Goal: Complete application form: Complete application form

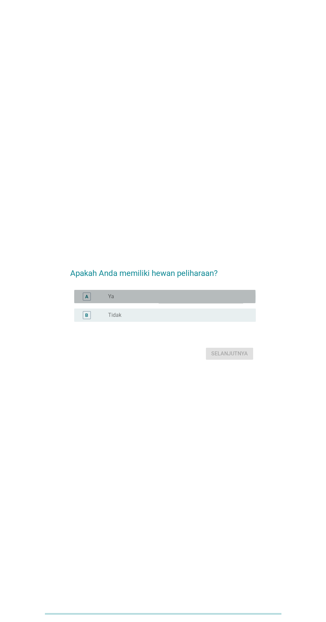
click at [224, 300] on div "radio_button_unchecked Ya" at bounding box center [176, 296] width 137 height 7
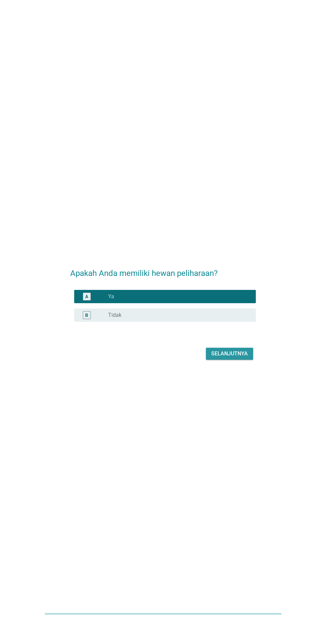
click at [236, 360] on button "Selanjutnya" at bounding box center [229, 354] width 47 height 12
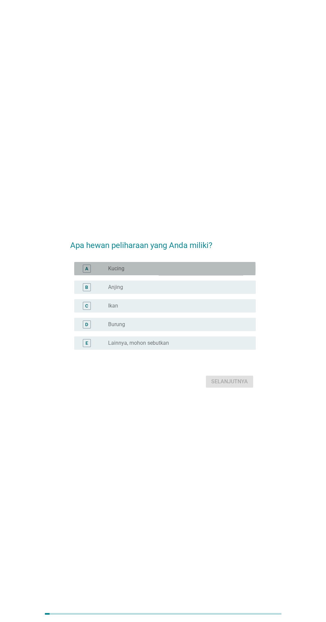
click at [249, 275] on div "A radio_button_unchecked Kucing" at bounding box center [164, 268] width 181 height 13
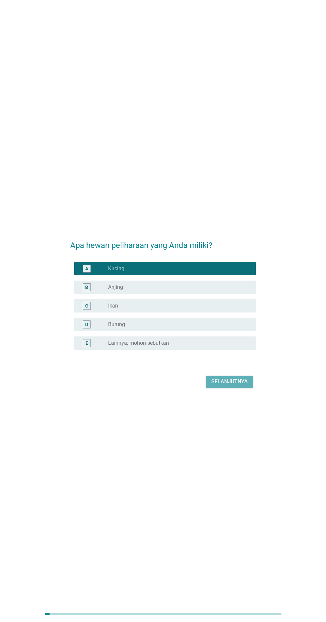
click at [236, 386] on div "Selanjutnya" at bounding box center [229, 382] width 37 height 8
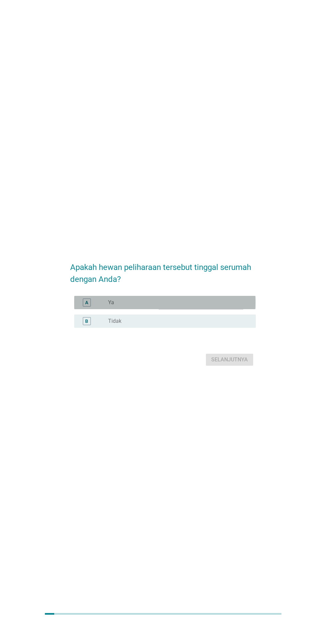
click at [228, 306] on div "radio_button_unchecked Ya" at bounding box center [176, 302] width 137 height 7
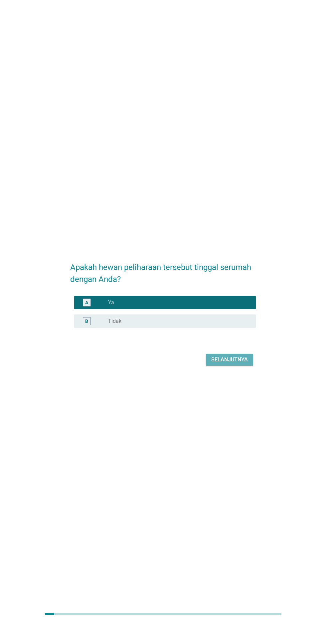
click at [235, 364] on div "Selanjutnya" at bounding box center [229, 360] width 37 height 8
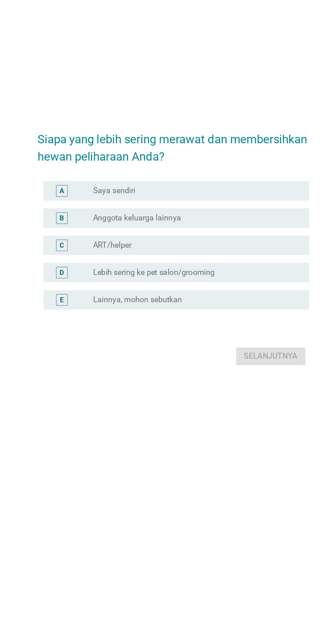
click at [230, 278] on div "radio_button_unchecked Saya sendiri" at bounding box center [176, 274] width 137 height 7
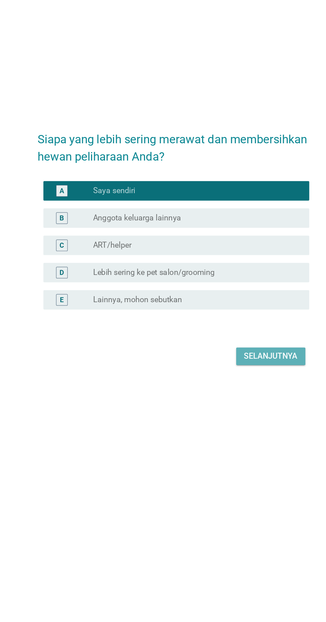
click at [225, 392] on div "Selanjutnya" at bounding box center [229, 388] width 37 height 8
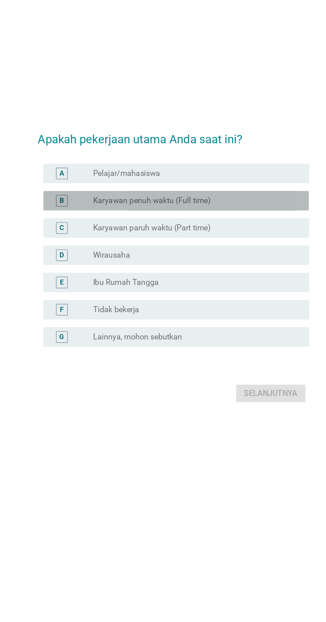
click at [223, 272] on div "radio_button_unchecked Karyawan penuh waktu (Full time)" at bounding box center [176, 268] width 137 height 7
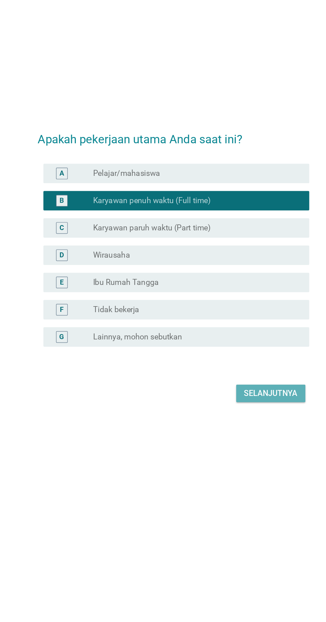
click at [243, 405] on div "Selanjutnya" at bounding box center [229, 401] width 37 height 8
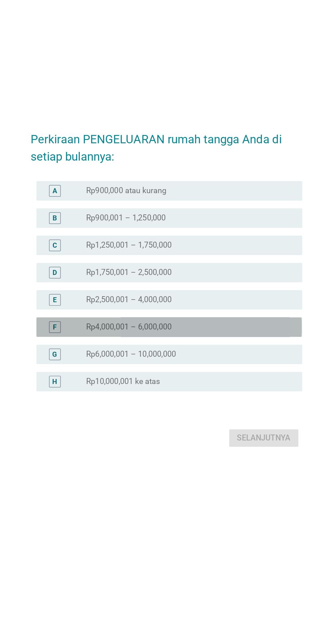
click at [203, 343] on div "radio_button_unchecked Rp4,000,001 – 6,000,000" at bounding box center [176, 340] width 137 height 7
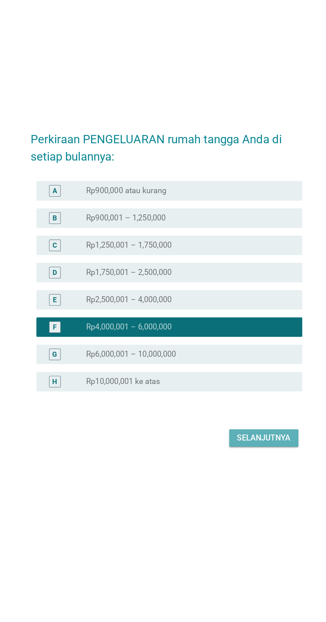
click at [246, 420] on div "Selanjutnya" at bounding box center [229, 416] width 37 height 8
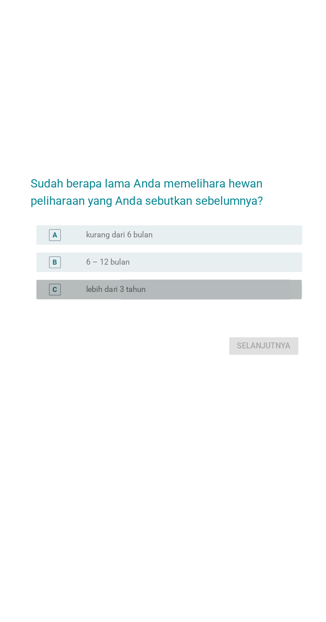
click at [231, 311] on div "radio_button_unchecked lebih dari 3 tahun" at bounding box center [176, 314] width 137 height 7
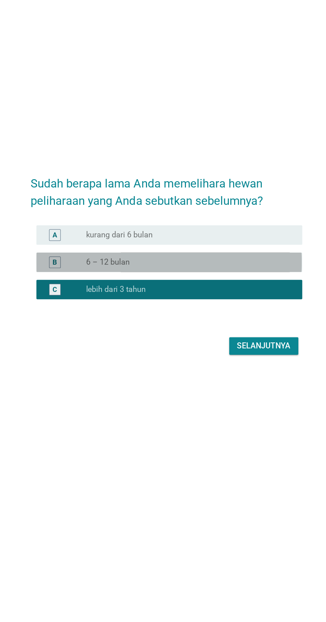
click at [236, 292] on div "radio_button_unchecked 6 – 12 bulan" at bounding box center [179, 296] width 142 height 8
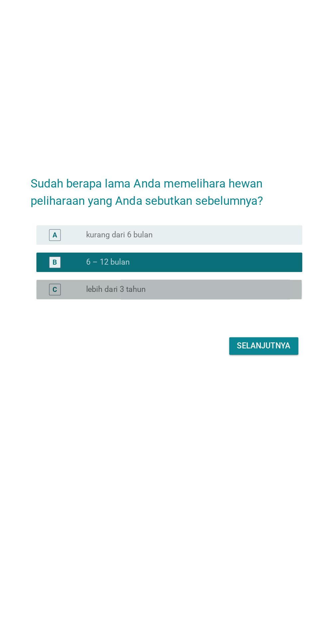
click at [230, 308] on div "C radio_button_unchecked lebih dari 3 tahun" at bounding box center [164, 314] width 181 height 13
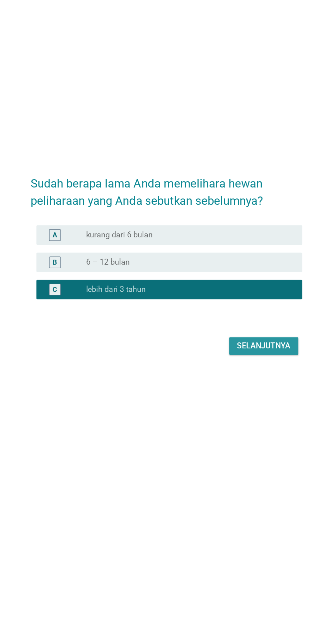
click at [231, 349] on div "Selanjutnya" at bounding box center [229, 353] width 37 height 8
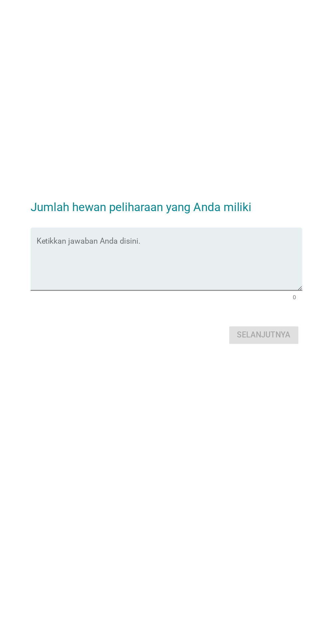
click at [229, 315] on textarea "Ketikkan jawaban Anda disini." at bounding box center [164, 297] width 181 height 35
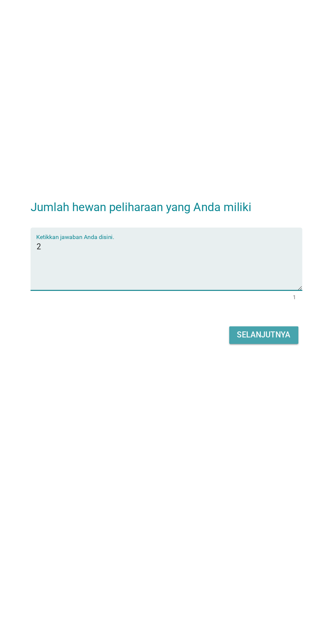
type textarea "2"
click at [235, 350] on div "Selanjutnya" at bounding box center [229, 346] width 37 height 8
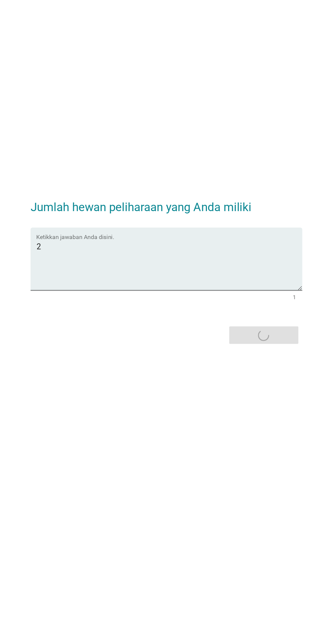
scroll to position [0, 0]
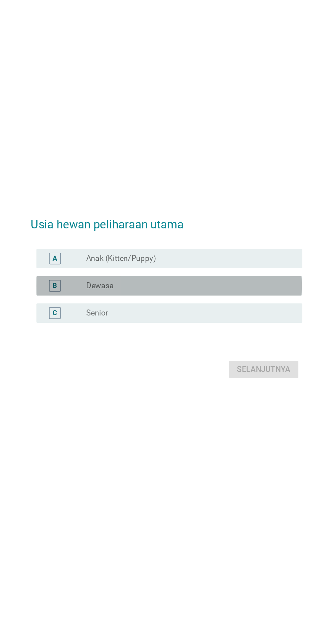
click at [220, 309] on div "radio_button_unchecked Dewasa" at bounding box center [176, 306] width 137 height 7
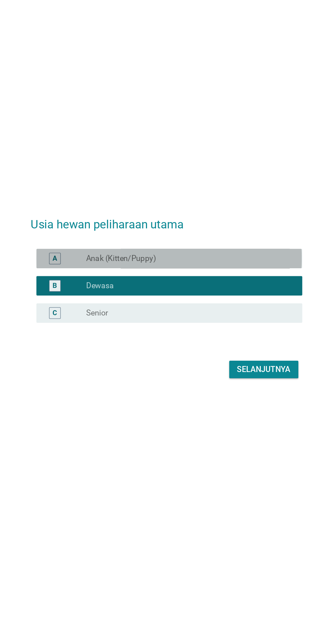
click at [225, 291] on div "radio_button_unchecked Anak (Kitten/Puppy)" at bounding box center [176, 287] width 137 height 7
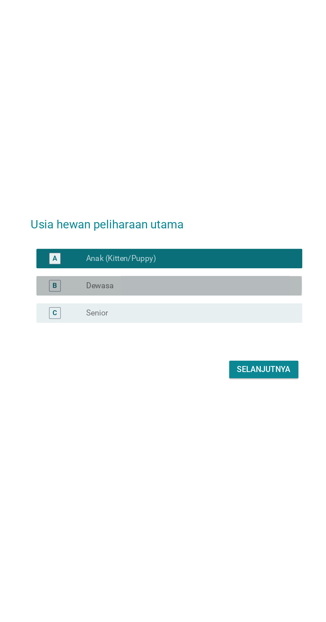
click at [218, 309] on div "radio_button_unchecked Dewasa" at bounding box center [176, 306] width 137 height 7
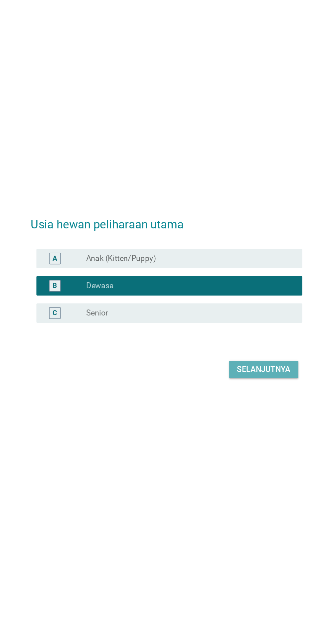
click at [225, 367] on div "Selanjutnya" at bounding box center [229, 363] width 37 height 8
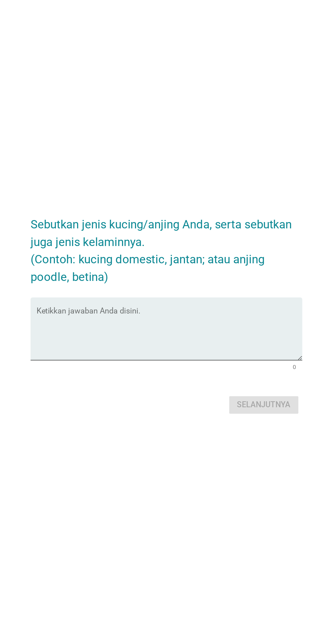
click at [225, 345] on textarea "Ketikkan jawaban Anda disini." at bounding box center [164, 327] width 181 height 35
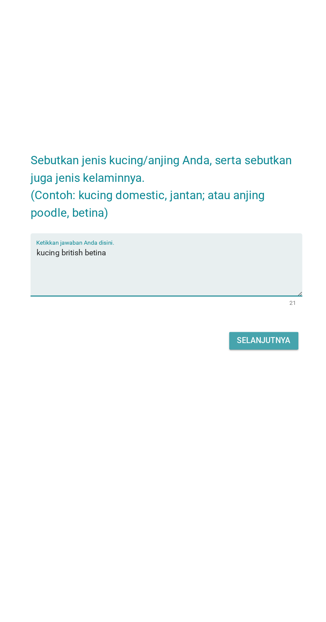
type textarea "kucing british betina"
click at [231, 379] on div "Selanjutnya" at bounding box center [229, 375] width 37 height 8
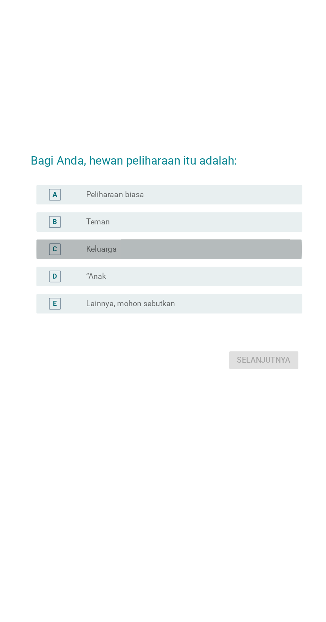
click at [220, 309] on div "radio_button_unchecked Keluarga" at bounding box center [176, 306] width 137 height 7
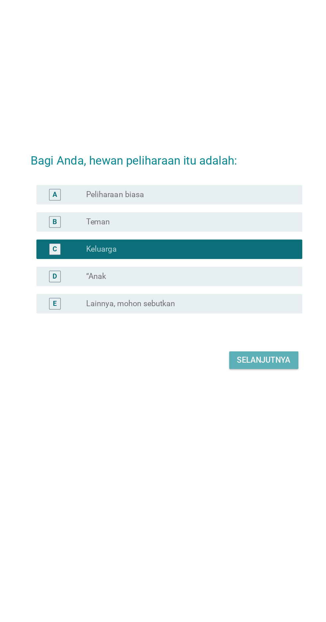
click at [227, 386] on div "Selanjutnya" at bounding box center [229, 382] width 37 height 8
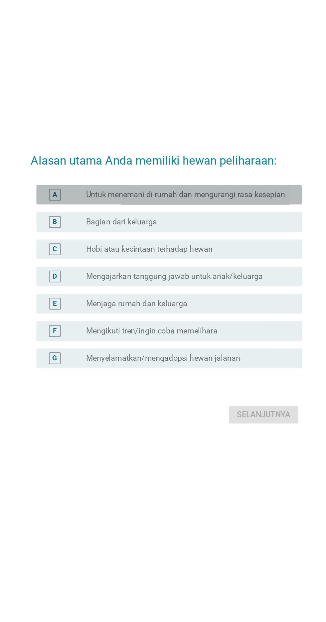
click at [253, 257] on div "A radio_button_unchecked Untuk menemani di rumah dan mengurangi rasa kesepian" at bounding box center [164, 250] width 181 height 13
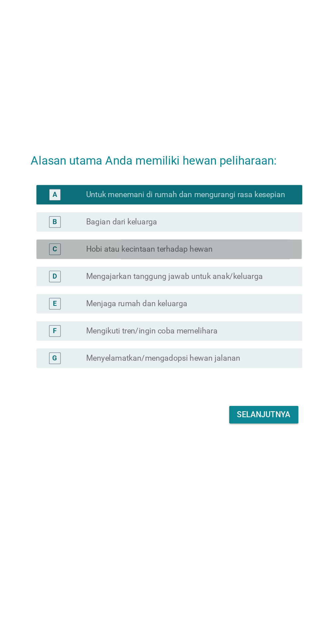
click at [233, 291] on div "radio_button_unchecked Hobi atau kecintaan terhadap hewan" at bounding box center [176, 287] width 137 height 7
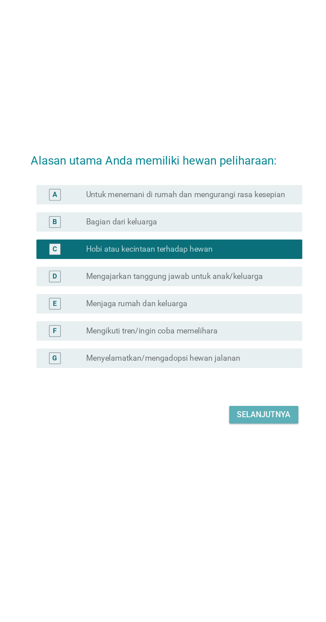
click at [249, 407] on button "Selanjutnya" at bounding box center [229, 401] width 47 height 12
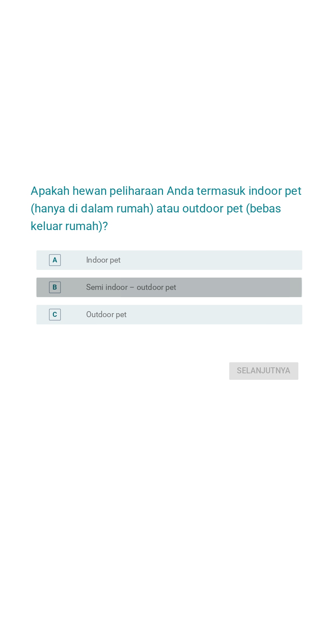
click at [219, 303] on div "radio_button_unchecked Semi indoor – outdoor pet" at bounding box center [176, 301] width 137 height 7
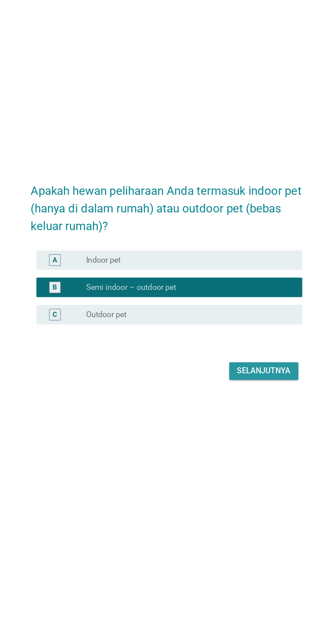
click at [231, 359] on div "Selanjutnya" at bounding box center [229, 359] width 37 height 8
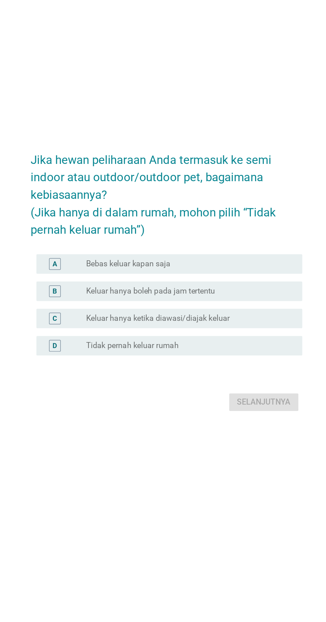
scroll to position [0, 0]
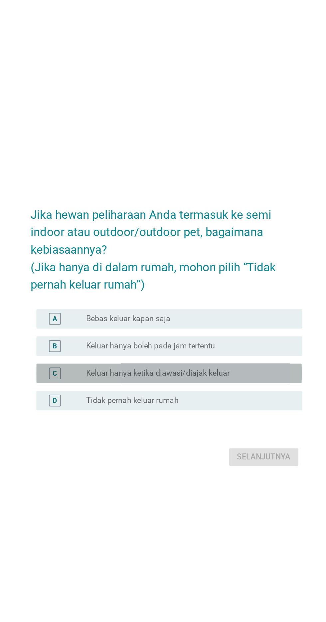
click at [220, 343] on div "radio_button_unchecked Keluar hanya ketika diawasi/diajak keluar" at bounding box center [176, 339] width 137 height 7
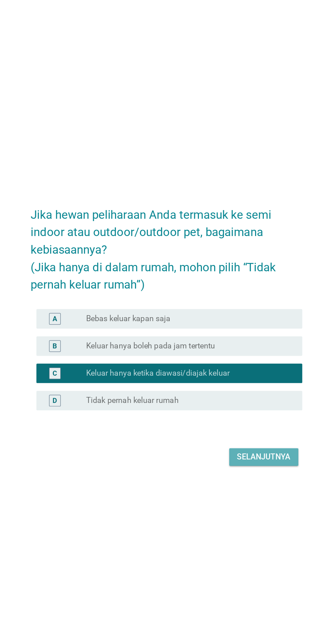
click at [230, 403] on button "Selanjutnya" at bounding box center [229, 397] width 47 height 12
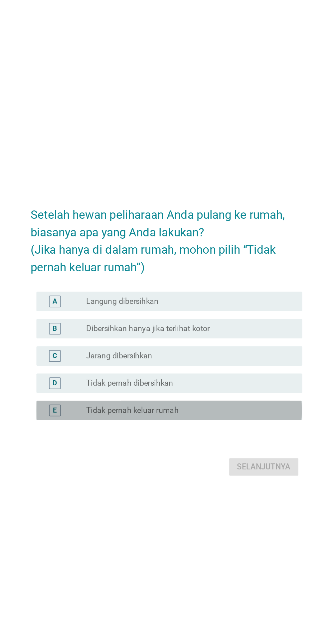
click at [195, 365] on div "radio_button_unchecked Tidak pernah keluar rumah" at bounding box center [176, 361] width 137 height 7
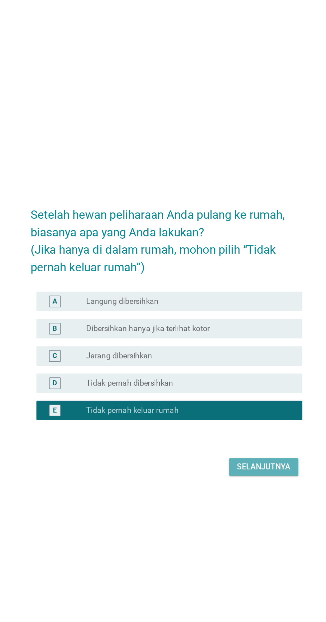
click at [231, 404] on div "Selanjutnya" at bounding box center [229, 400] width 37 height 8
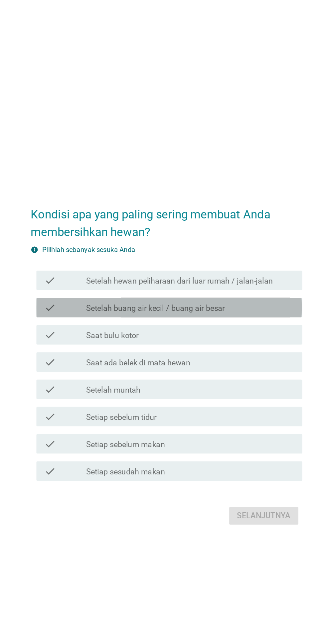
click at [230, 278] on div "check_box_outline_blank Setelah buang air kecil / buang air besar" at bounding box center [179, 274] width 142 height 8
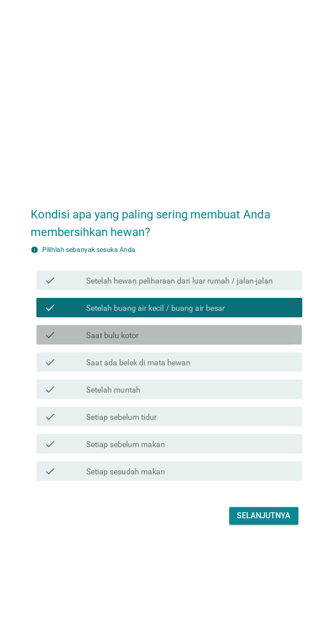
click at [227, 299] on div "check check_box_outline_blank Saat bulu kotor" at bounding box center [164, 292] width 181 height 13
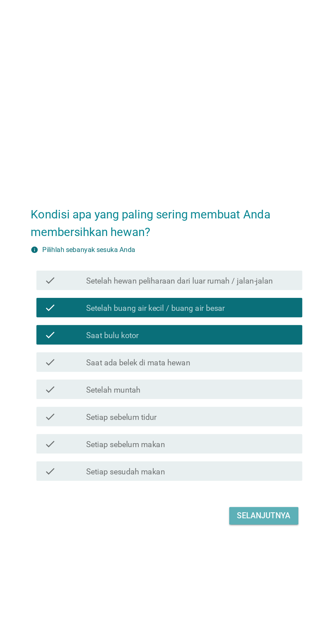
click at [245, 421] on div "Selanjutnya" at bounding box center [229, 417] width 37 height 8
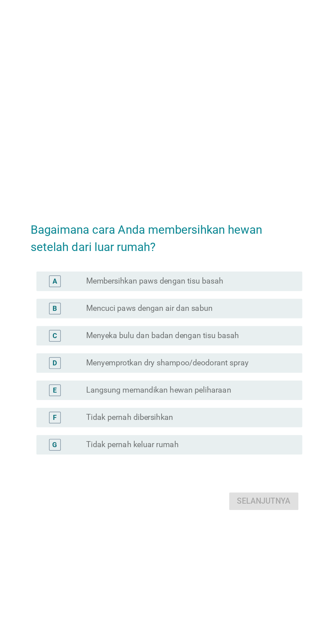
scroll to position [10, 0]
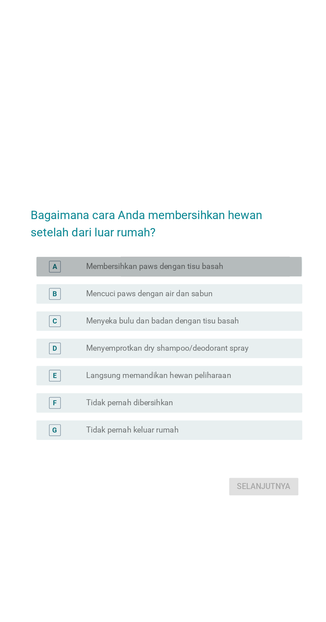
click at [245, 253] on div "A radio_button_unchecked Membersihkan paws dengan tisu basah" at bounding box center [164, 246] width 181 height 13
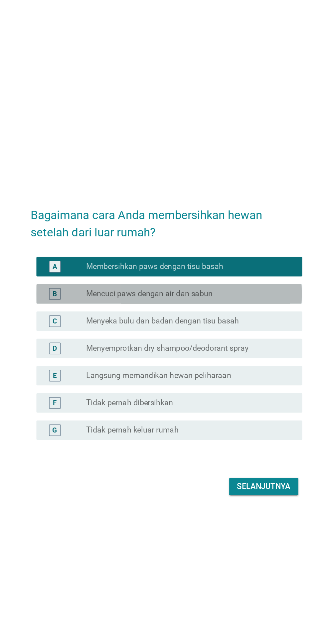
click at [228, 268] on div "radio_button_unchecked Mencuci paws dengan air dan sabun" at bounding box center [176, 265] width 137 height 7
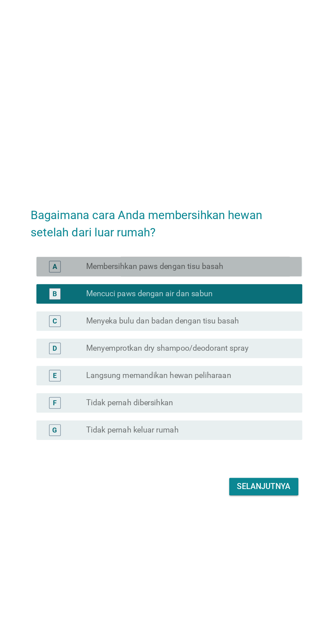
click at [239, 253] on div "A radio_button_unchecked Membersihkan paws dengan tisu basah" at bounding box center [164, 246] width 181 height 13
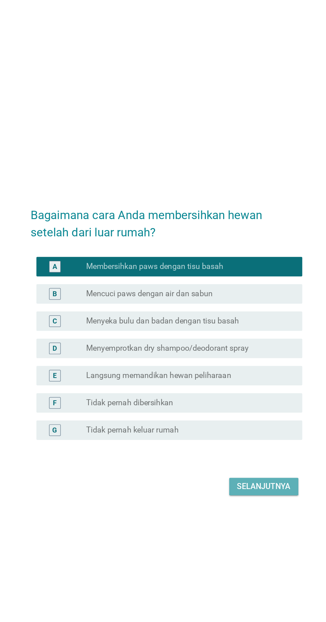
click at [239, 403] on button "Selanjutnya" at bounding box center [229, 397] width 47 height 12
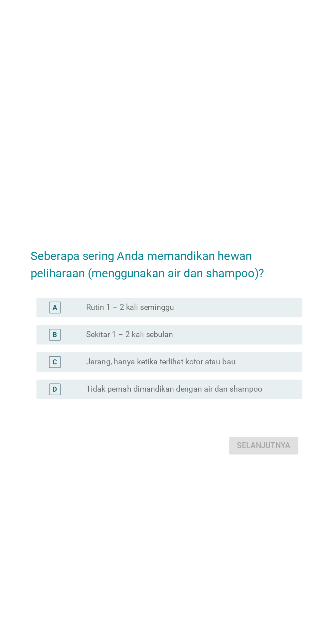
scroll to position [28, 0]
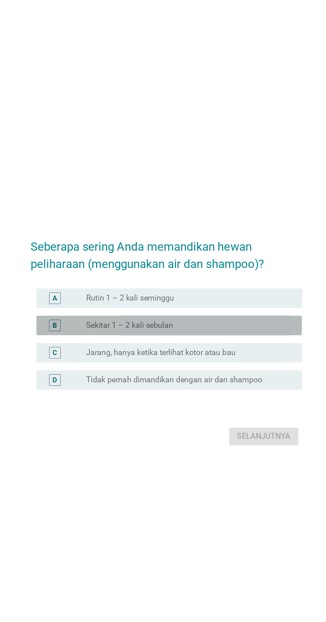
click at [217, 290] on div "radio_button_unchecked Sekitar 1 – 2 kali sebulan" at bounding box center [176, 286] width 137 height 7
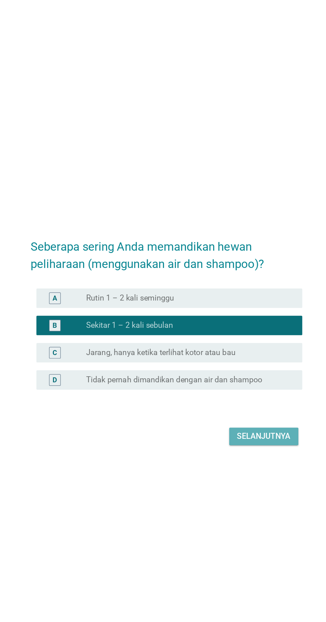
click at [230, 366] on div "Selanjutnya" at bounding box center [229, 362] width 37 height 8
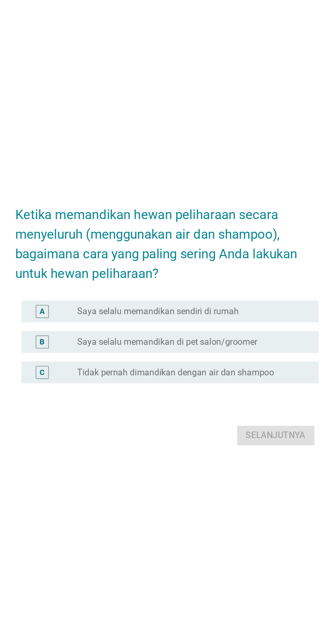
scroll to position [9, 0]
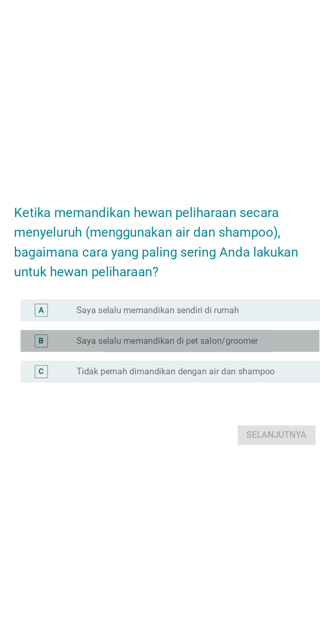
click at [229, 318] on div "radio_button_unchecked Saya selalu memandikan di pet salon/groomer" at bounding box center [176, 315] width 137 height 7
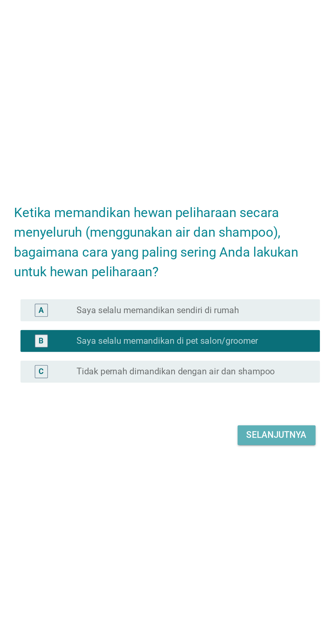
click at [228, 376] on div "Selanjutnya" at bounding box center [229, 372] width 37 height 8
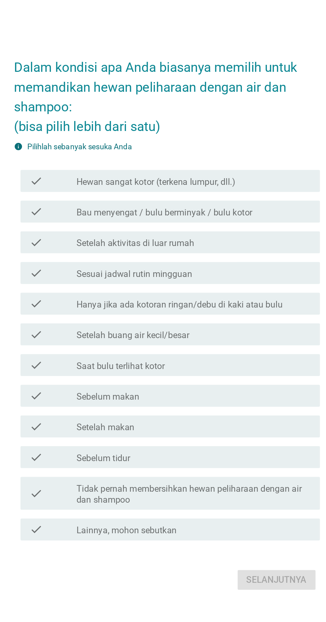
scroll to position [0, 0]
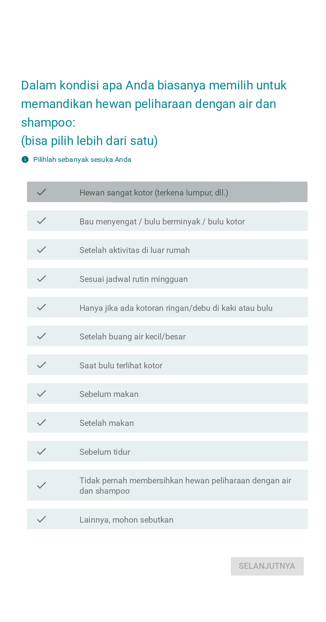
click at [241, 231] on div "check_box_outline_blank Hewan sangat kotor (terkena lumpur, dll.)" at bounding box center [179, 227] width 142 height 8
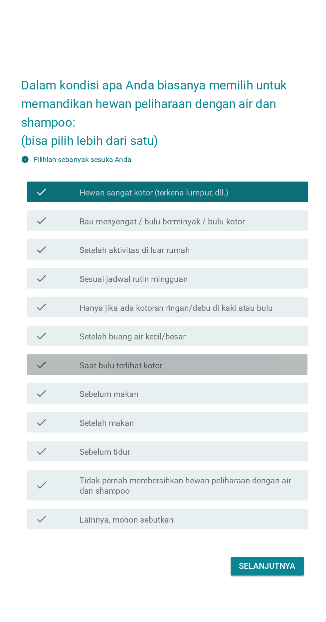
click at [222, 343] on div "check_box_outline_blank Saat bulu terlihat kotor" at bounding box center [179, 339] width 142 height 8
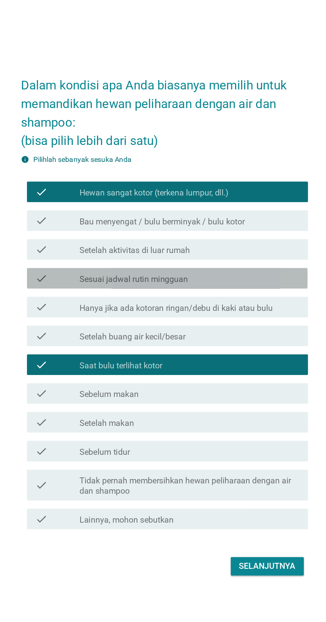
click at [243, 287] on div "check_box_outline_blank Sesuai jadwal rutin mingguan" at bounding box center [179, 283] width 142 height 8
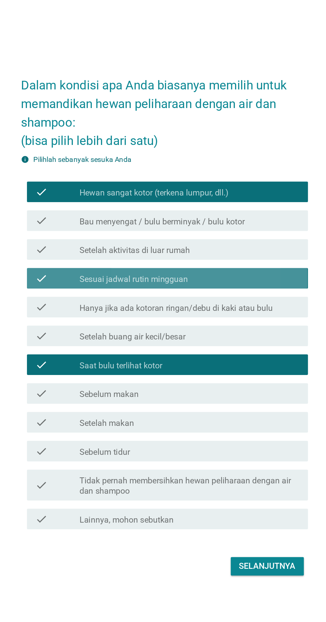
click at [244, 287] on div "check_box_outline_blank Sesuai jadwal rutin mingguan" at bounding box center [179, 283] width 142 height 8
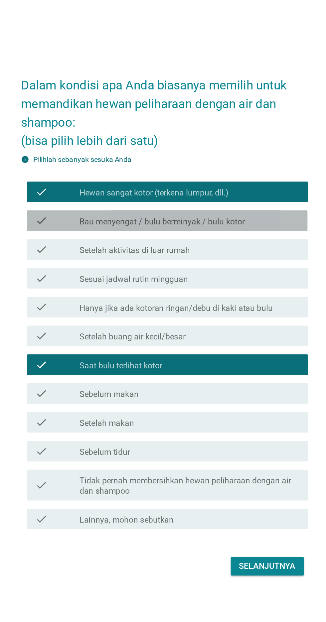
click at [244, 250] on div "check_box_outline_blank Bau menyengat / bulu berminyak / bulu kotor" at bounding box center [179, 246] width 142 height 8
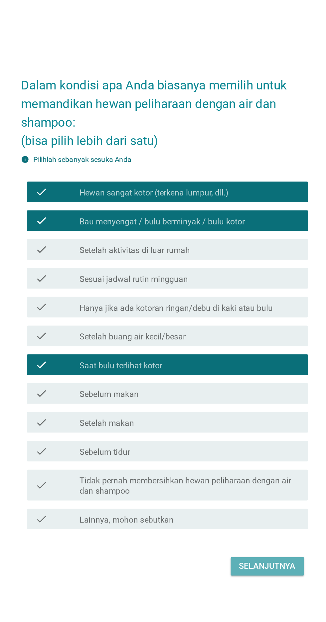
click at [238, 473] on div "Selanjutnya" at bounding box center [229, 469] width 37 height 8
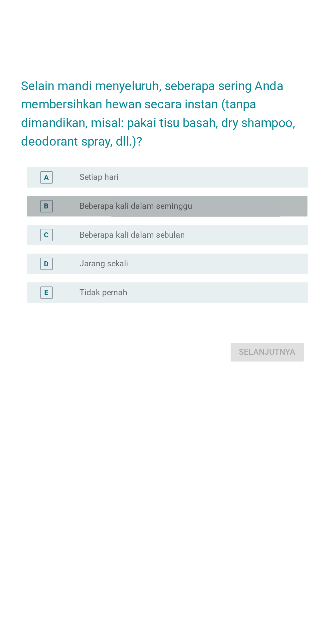
click at [233, 293] on div "radio_button_unchecked Beberapa kali dalam seminggu" at bounding box center [176, 289] width 137 height 7
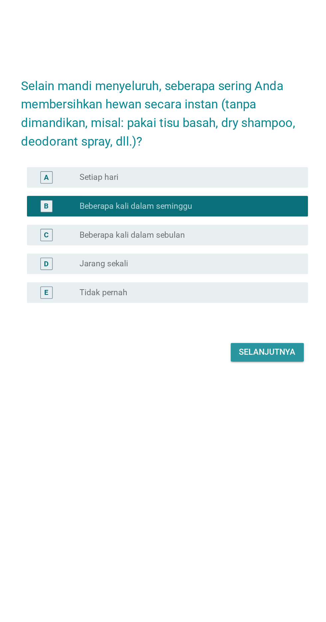
click at [227, 390] on button "Selanjutnya" at bounding box center [229, 384] width 47 height 12
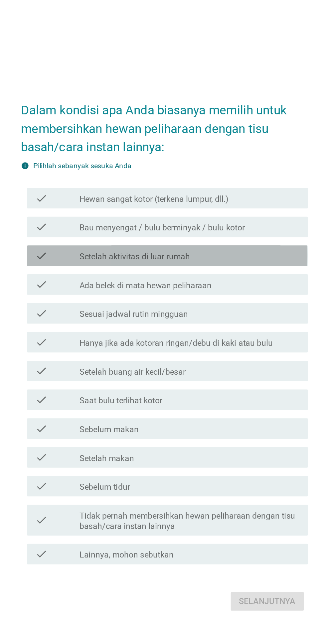
click at [232, 253] on div "check_box_outline_blank Setelah aktivitas di luar rumah" at bounding box center [179, 249] width 142 height 8
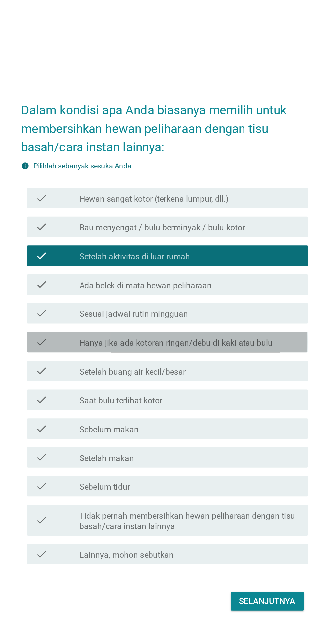
click at [229, 309] on label "Hanya jika ada kotoran ringan/debu di kaki atau bulu" at bounding box center [170, 305] width 125 height 7
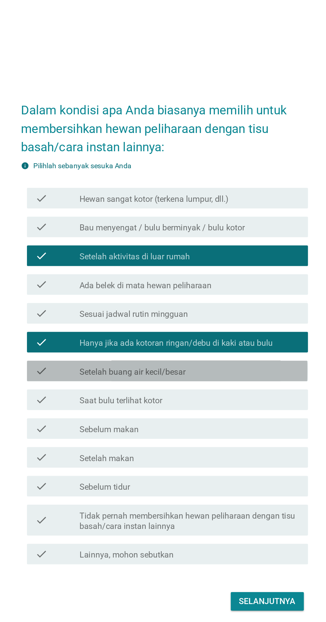
click at [210, 327] on div "check_box_outline_blank Setelah buang air kecil/besar" at bounding box center [179, 323] width 142 height 8
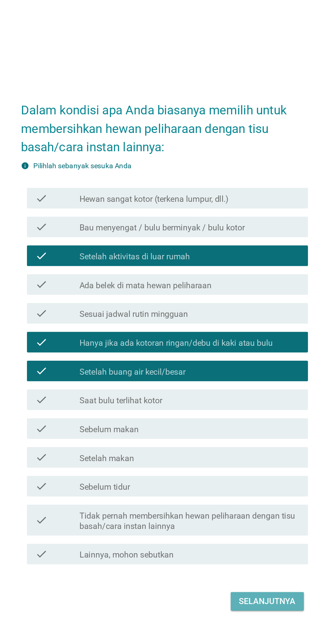
click at [233, 476] on div "Selanjutnya" at bounding box center [229, 472] width 37 height 8
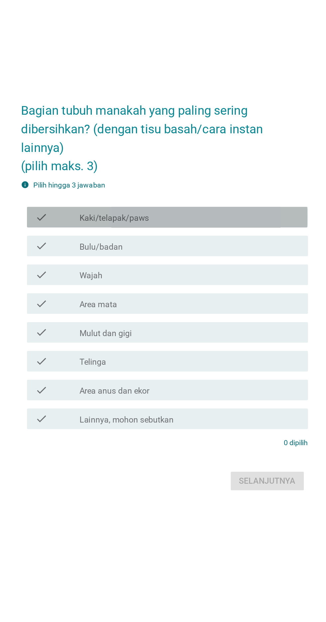
click at [236, 254] on div "check check_box_outline_blank Kaki/telapak/paws" at bounding box center [164, 246] width 181 height 13
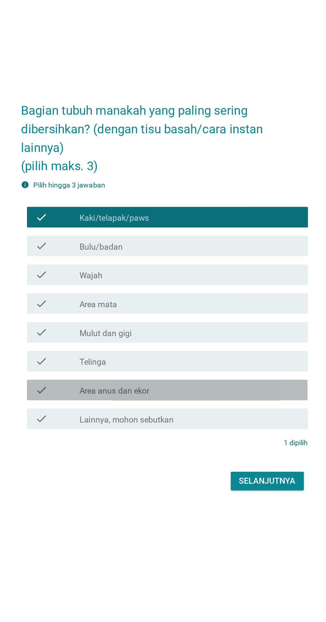
click at [189, 363] on div "check_box_outline_blank Area anus dan ekor" at bounding box center [179, 359] width 142 height 8
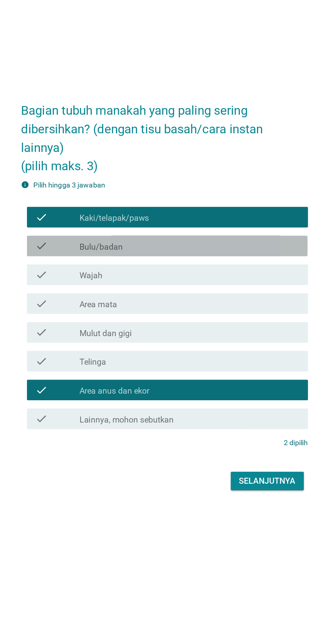
click at [209, 272] on div "check check_box_outline_blank Bulu/badan" at bounding box center [164, 265] width 181 height 13
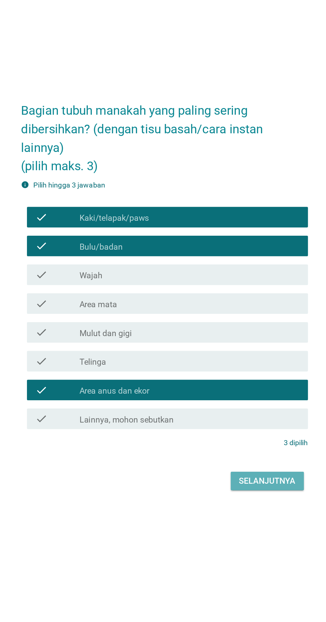
click at [234, 422] on div "Selanjutnya" at bounding box center [229, 418] width 37 height 8
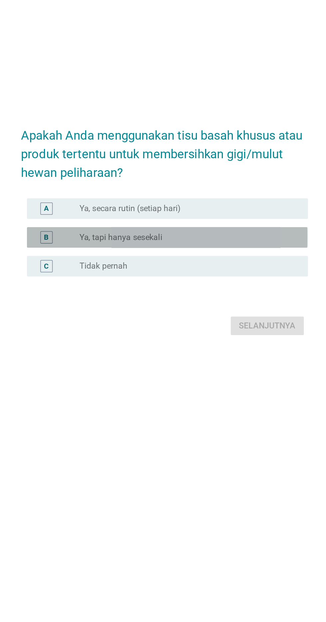
click at [234, 305] on div "radio_button_unchecked Ya, tapi hanya sesekali" at bounding box center [176, 302] width 137 height 7
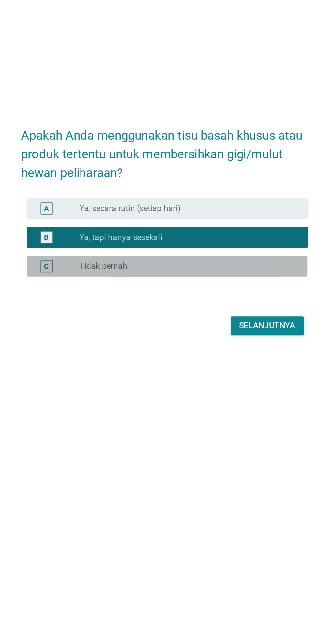
click at [220, 324] on div "radio_button_unchecked Tidak pernah" at bounding box center [176, 320] width 137 height 7
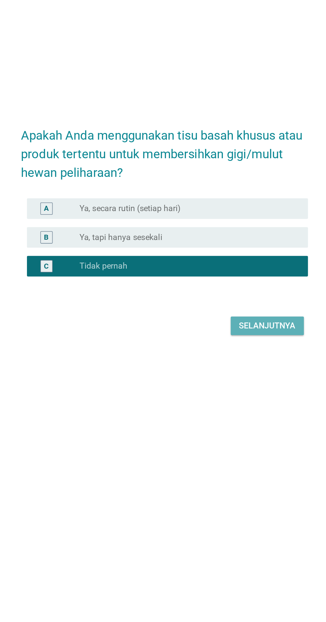
click at [226, 363] on div "Selanjutnya" at bounding box center [229, 359] width 37 height 8
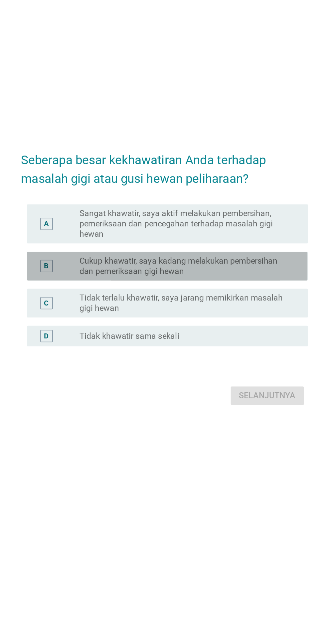
click at [238, 313] on label "Cukup khawatir, saya kadang melakukan pembersihan dan pemeriksaan gigi hewan" at bounding box center [176, 305] width 137 height 13
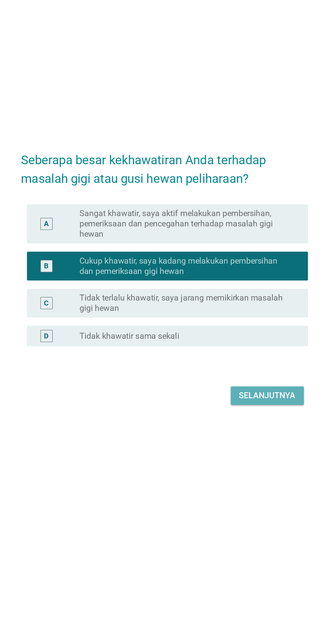
click at [232, 394] on div "Selanjutnya" at bounding box center [229, 390] width 37 height 8
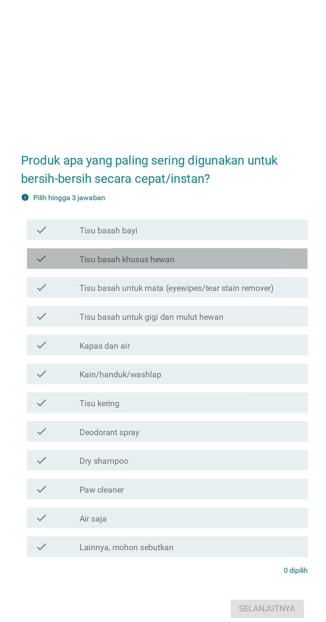
click at [244, 236] on div "check_box_outline_blank Tisu basah khusus hewan" at bounding box center [179, 232] width 142 height 8
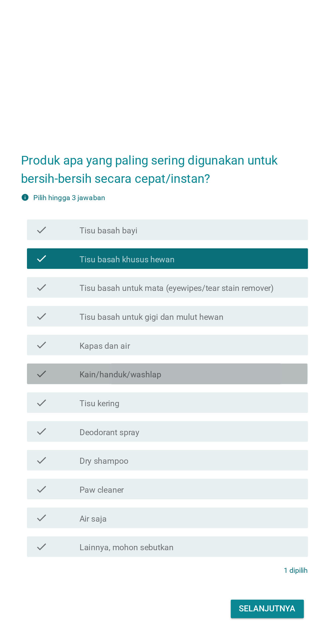
click at [204, 313] on div "check check_box_outline_blank Kain/handuk/washlap" at bounding box center [164, 306] width 181 height 13
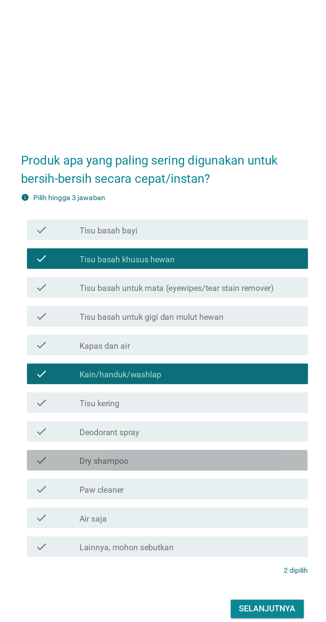
click at [181, 367] on div "check_box_outline_blank Dry shampoo" at bounding box center [179, 363] width 142 height 8
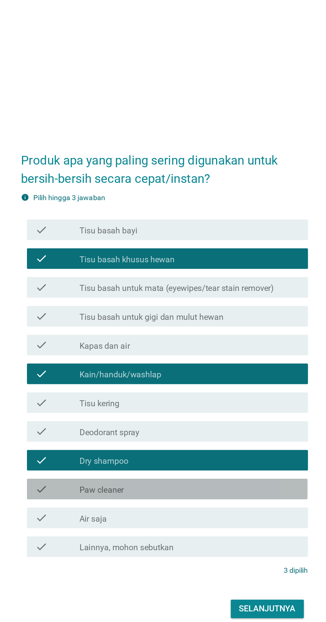
click at [180, 388] on div "check check_box_outline_blank Paw cleaner" at bounding box center [164, 381] width 181 height 13
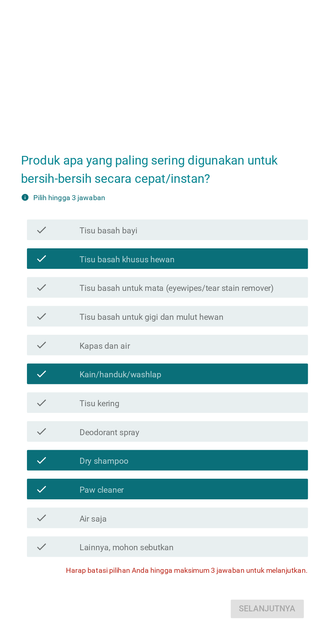
click at [235, 472] on div "Produk apa yang paling sering digunakan untuk bersih-bersih secara cepat/instan…" at bounding box center [163, 311] width 196 height 321
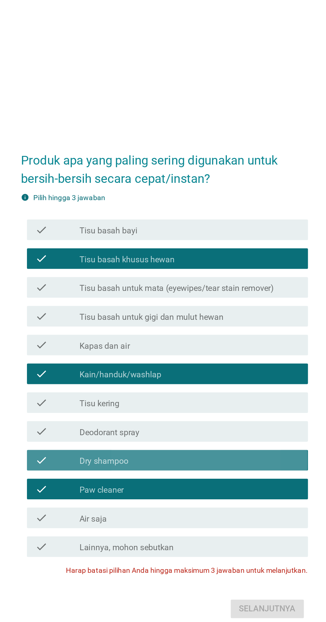
click at [177, 367] on div "check_box_outline_blank Dry shampoo" at bounding box center [179, 363] width 142 height 8
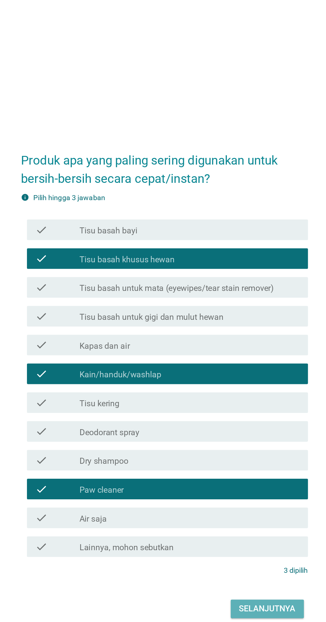
click at [240, 463] on div "Selanjutnya" at bounding box center [229, 459] width 37 height 8
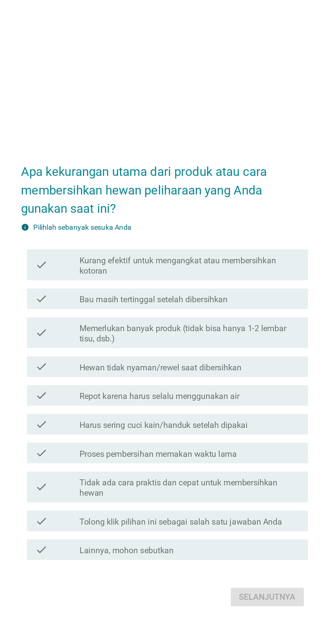
scroll to position [13, 0]
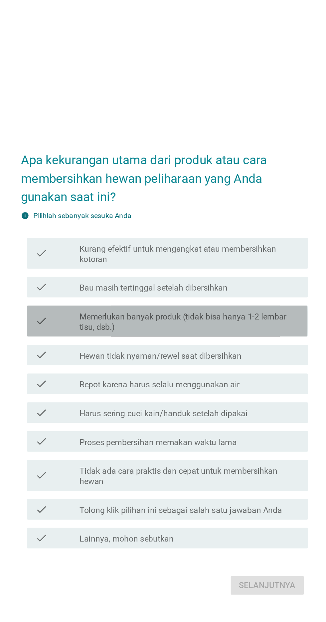
click at [233, 274] on label "Memerlukan banyak produk (tidak bisa hanya 1-2 lembar tisu, dsb.)" at bounding box center [179, 267] width 142 height 13
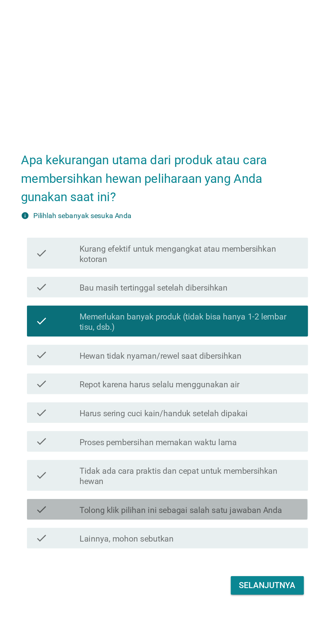
click at [87, 395] on div "check check_box_outline_blank Tolong klik pilihan ini sebagai salah satu jawaba…" at bounding box center [164, 388] width 181 height 13
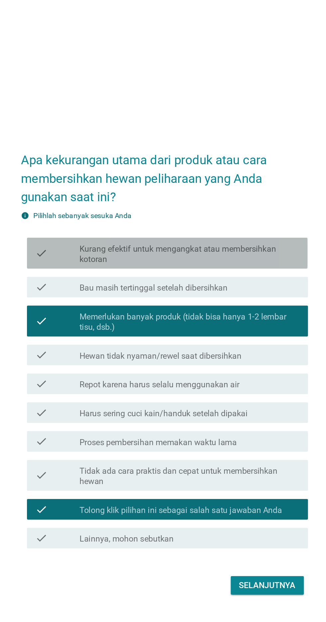
click at [231, 230] on label "Kurang efektif untuk mengangkat atau membersihkan kotoran" at bounding box center [179, 223] width 142 height 13
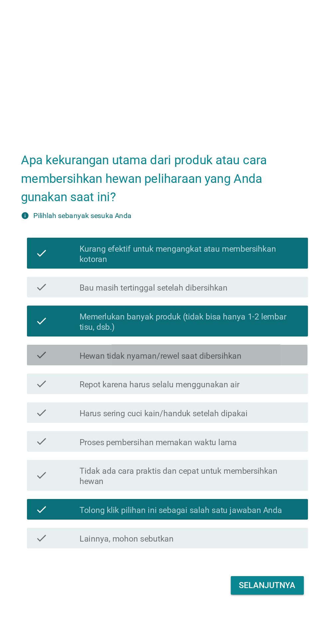
click at [219, 293] on div "check_box_outline_blank Hewan tidak nyaman/rewel saat dibersihkan" at bounding box center [179, 289] width 142 height 8
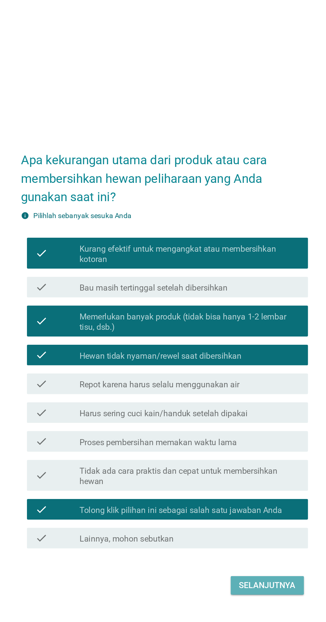
click at [238, 442] on div "Selanjutnya" at bounding box center [229, 438] width 37 height 8
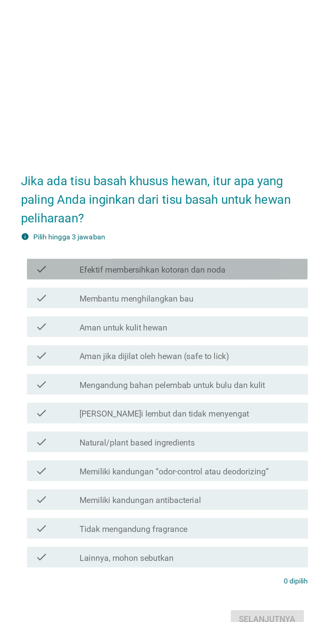
click at [249, 236] on div "check check_box_outline_blank Efektif membersihkan kotoran dan noda" at bounding box center [164, 228] width 181 height 13
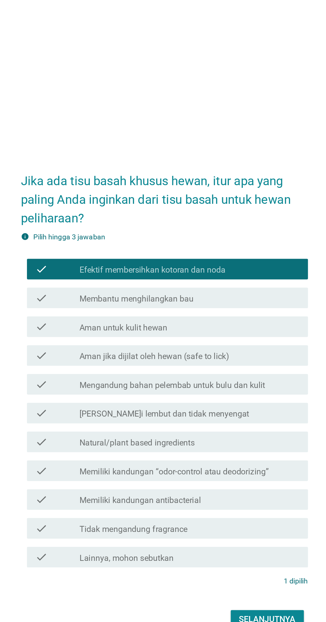
click at [227, 252] on div "check_box_outline_blank Membantu menghilangkan bau" at bounding box center [179, 248] width 142 height 8
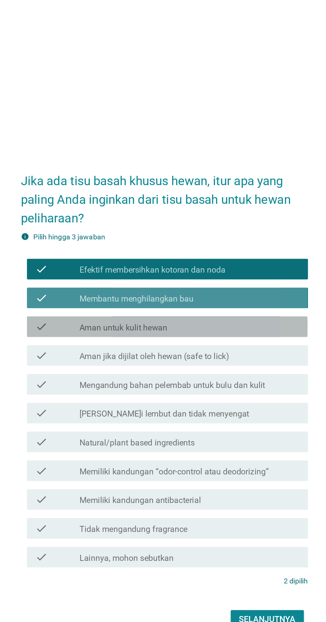
click at [216, 273] on div "check check_box_outline_blank Aman untuk kulit hewan" at bounding box center [164, 266] width 181 height 13
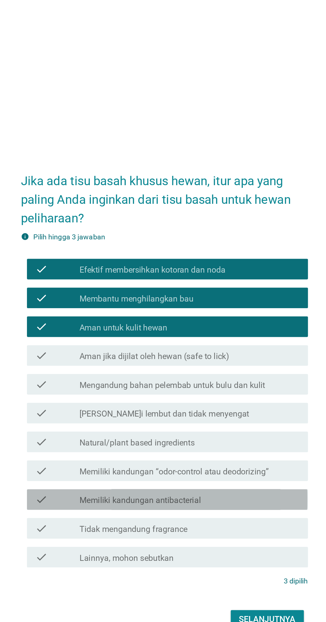
click at [194, 382] on div "check_box_outline_blank Memiliki kandungan antibacterial" at bounding box center [179, 378] width 142 height 8
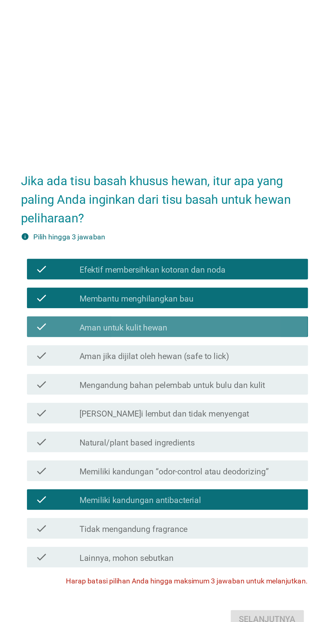
click at [219, 270] on div "check_box_outline_blank Aman untuk kulit hewan" at bounding box center [179, 266] width 142 height 8
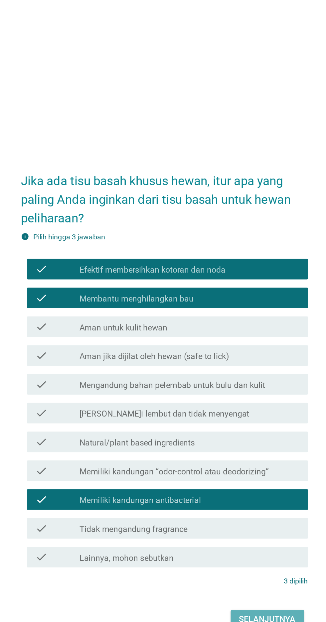
click at [237, 459] on div "Selanjutnya" at bounding box center [229, 455] width 37 height 8
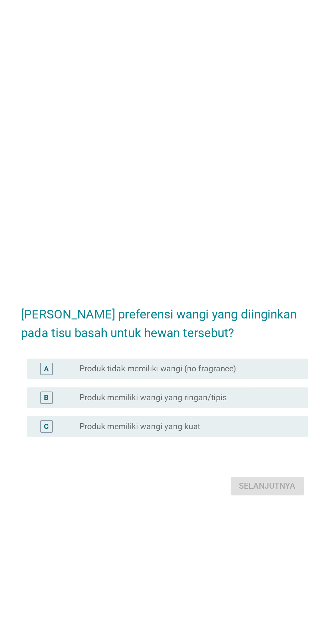
scroll to position [16, 0]
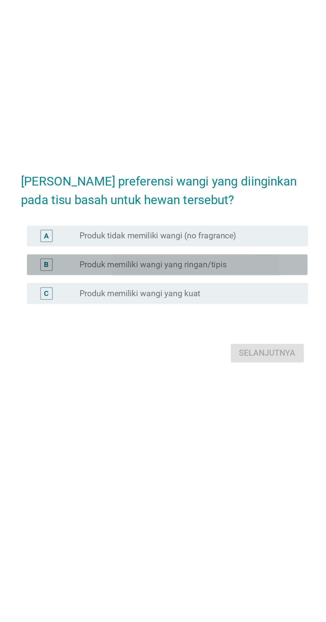
click at [223, 303] on div "B radio_button_unchecked Produk memiliki wangi yang ringan/tipis" at bounding box center [164, 295] width 181 height 13
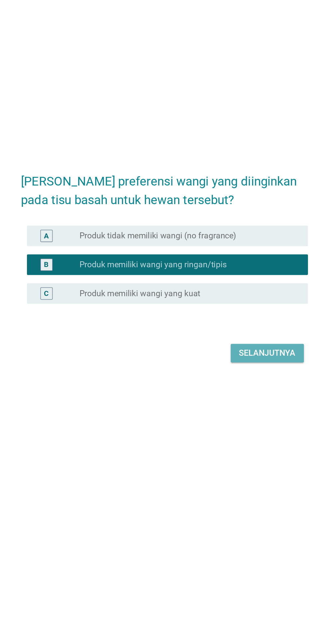
click at [227, 357] on div "Selanjutnya" at bounding box center [229, 353] width 37 height 8
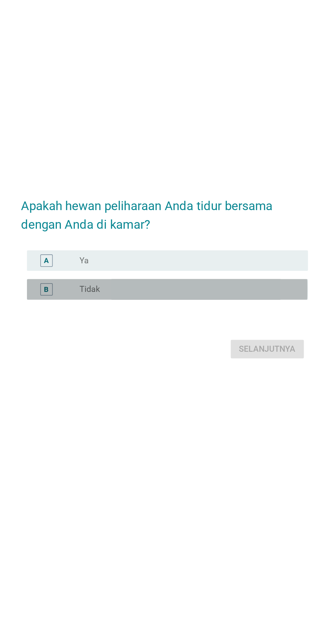
click at [218, 315] on div "radio_button_unchecked Tidak" at bounding box center [176, 312] width 137 height 7
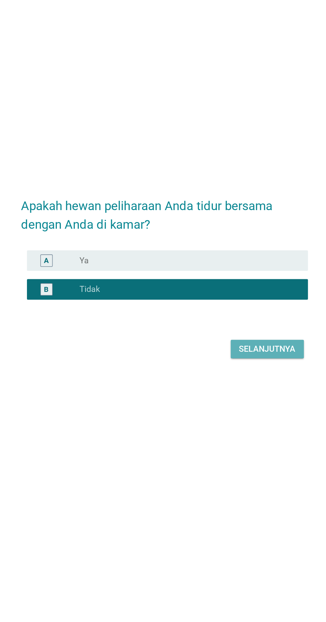
click at [221, 355] on div "Selanjutnya" at bounding box center [229, 351] width 37 height 8
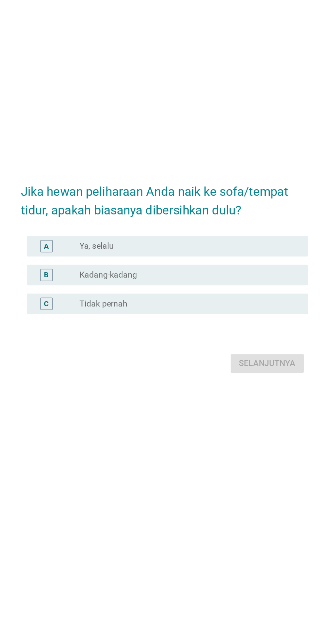
scroll to position [0, 0]
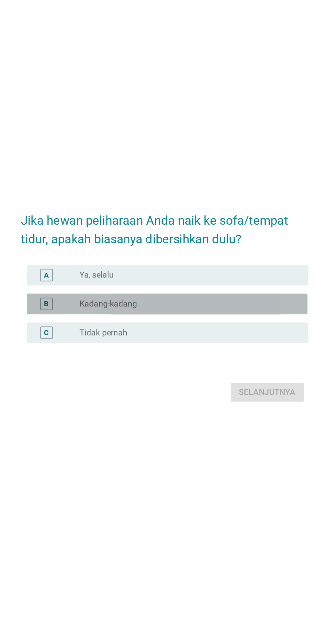
click at [214, 315] on div "radio_button_unchecked Kadang-kadang" at bounding box center [176, 312] width 137 height 7
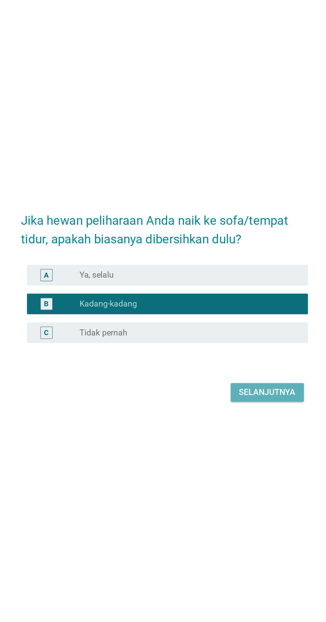
click at [225, 373] on div "Selanjutnya" at bounding box center [229, 369] width 37 height 8
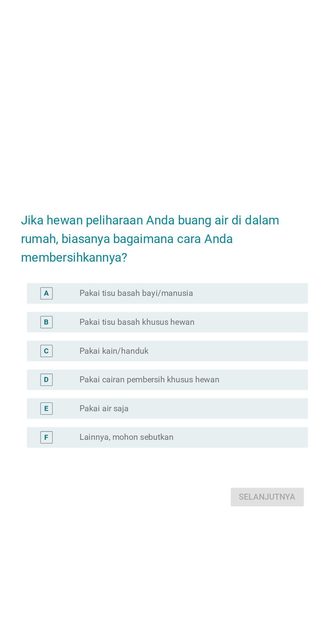
click at [210, 331] on div "radio_button_unchecked Pakai cairan pembersih khusus hewan" at bounding box center [176, 327] width 137 height 7
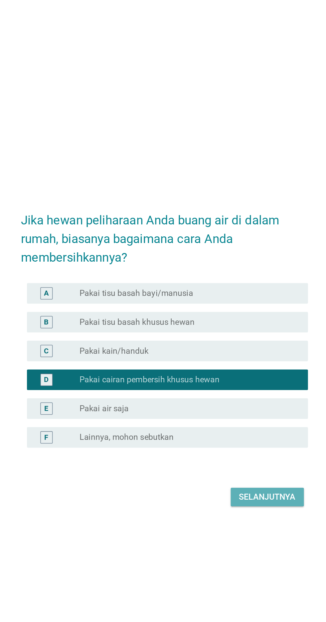
click at [239, 407] on div "Selanjutnya" at bounding box center [229, 403] width 37 height 8
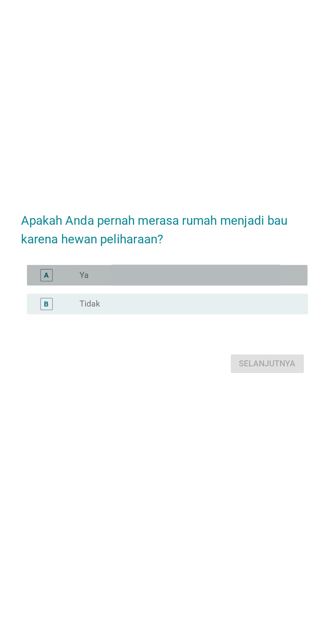
click at [233, 290] on div "radio_button_unchecked Ya" at bounding box center [176, 286] width 137 height 7
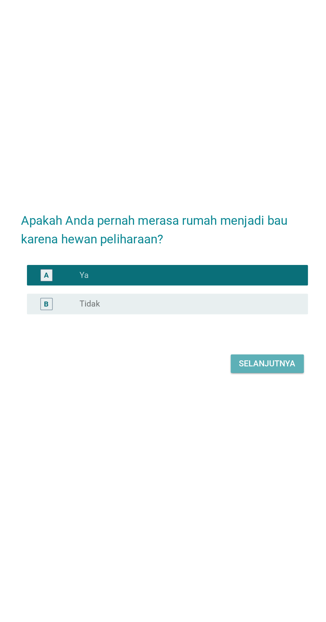
click at [228, 348] on div "Selanjutnya" at bounding box center [229, 344] width 37 height 8
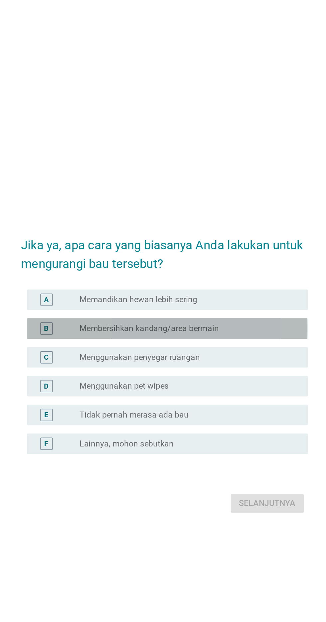
click at [223, 287] on div "radio_button_unchecked Membersihkan kandang/area bermain" at bounding box center [176, 284] width 137 height 7
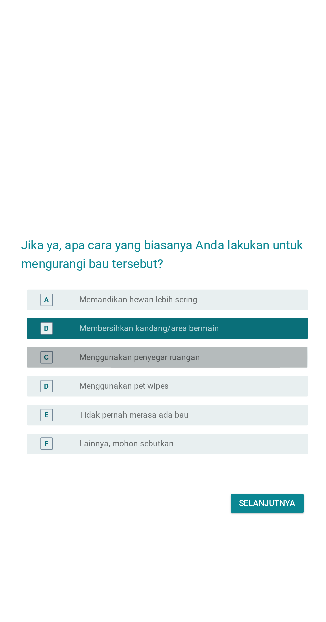
click at [210, 307] on div "radio_button_unchecked Menggunakan penyegar ruangan" at bounding box center [179, 303] width 142 height 8
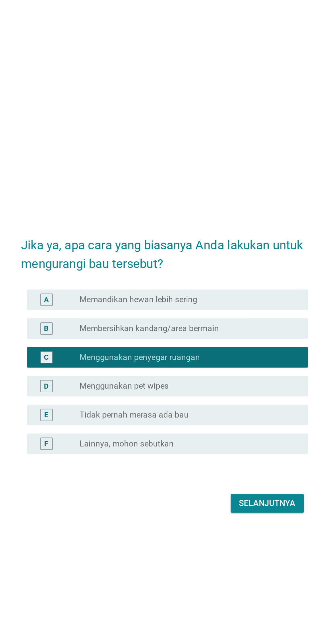
click at [215, 291] on div "B radio_button_unchecked Membersihkan kandang/area bermain" at bounding box center [164, 283] width 181 height 13
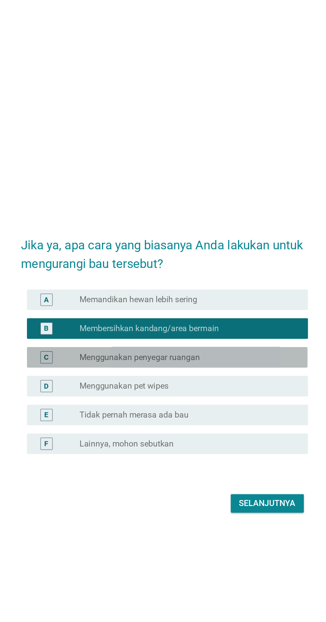
click at [209, 306] on div "radio_button_unchecked Menggunakan penyegar ruangan" at bounding box center [176, 302] width 137 height 7
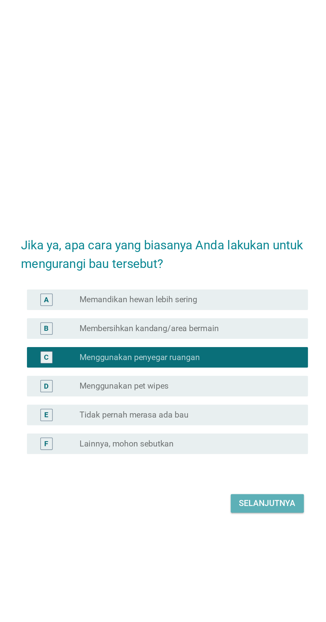
click at [241, 401] on div "Selanjutnya" at bounding box center [229, 397] width 37 height 8
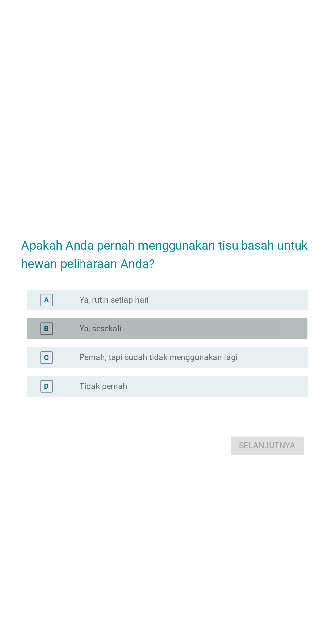
click at [201, 290] on div "radio_button_unchecked Ya, sesekali" at bounding box center [176, 286] width 137 height 7
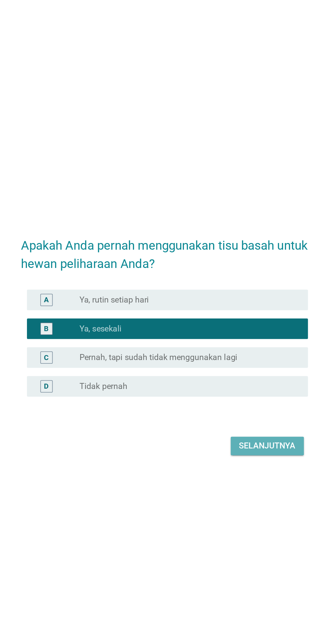
click at [228, 369] on button "Selanjutnya" at bounding box center [229, 363] width 47 height 12
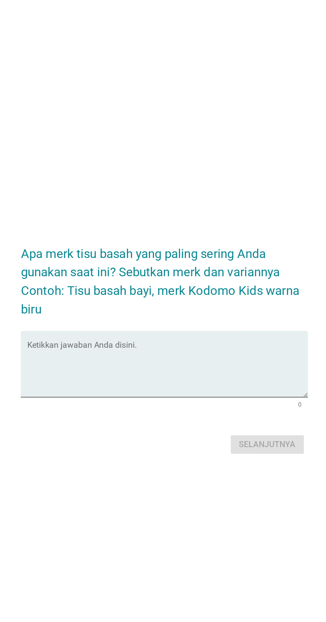
scroll to position [3, 0]
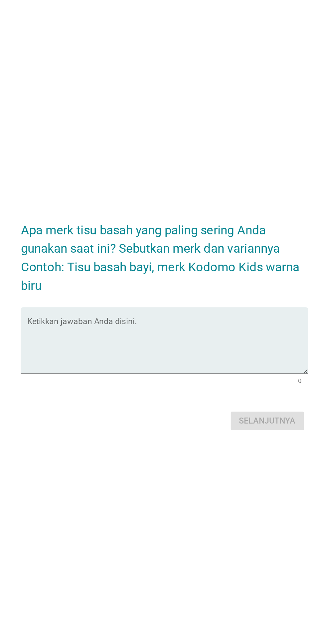
click at [150, 330] on textarea "Ketikkan jawaban Anda disini." at bounding box center [164, 324] width 181 height 35
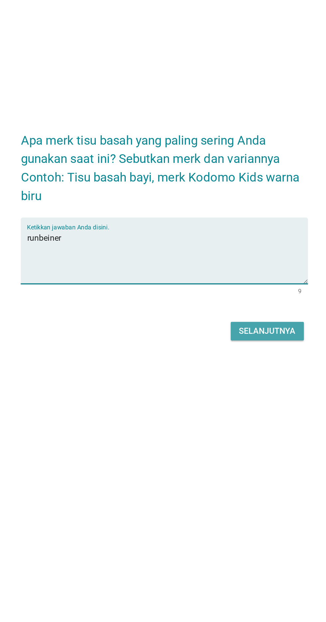
type textarea "runbeiner"
click at [224, 376] on div "Selanjutnya" at bounding box center [229, 372] width 37 height 8
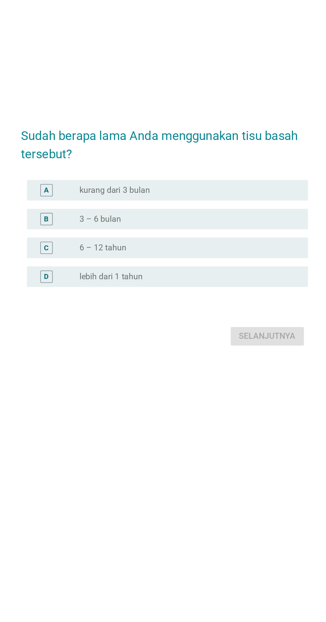
scroll to position [0, 0]
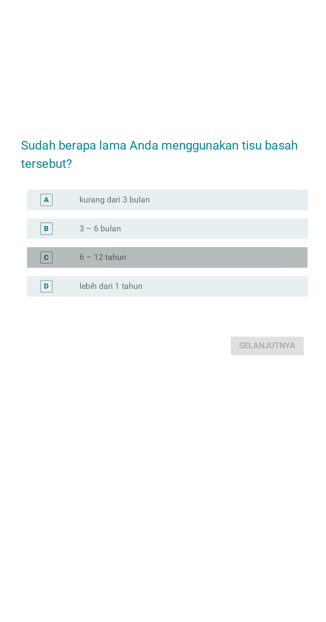
click at [204, 325] on div "radio_button_unchecked 6 – 12 tahun" at bounding box center [176, 321] width 137 height 7
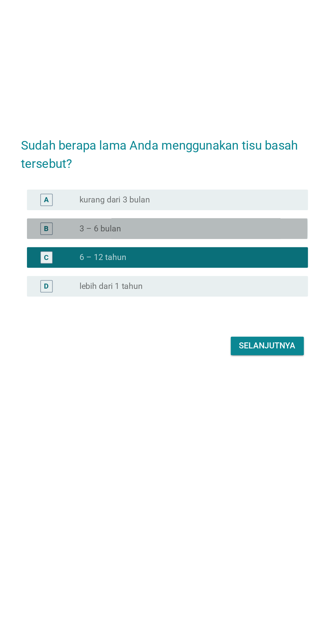
click at [214, 306] on div "radio_button_unchecked 3 – 6 bulan" at bounding box center [176, 302] width 137 height 7
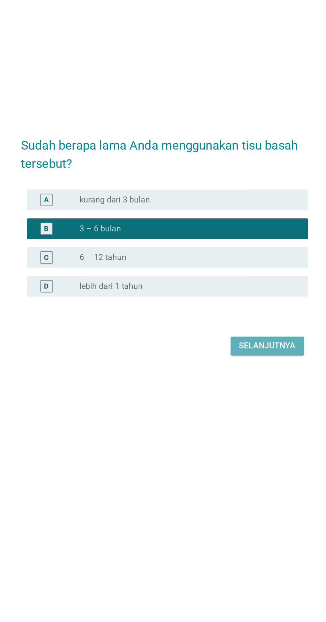
click at [228, 383] on div "Selanjutnya" at bounding box center [229, 379] width 37 height 8
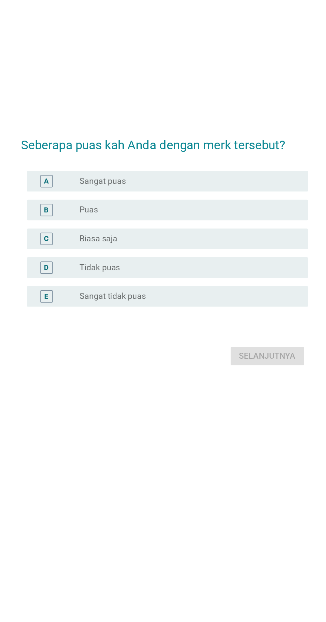
click at [210, 294] on div "B radio_button_unchecked Puas" at bounding box center [164, 287] width 181 height 13
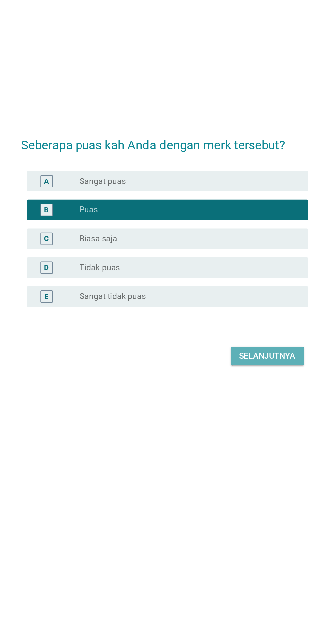
click at [223, 386] on div "Selanjutnya" at bounding box center [229, 382] width 37 height 8
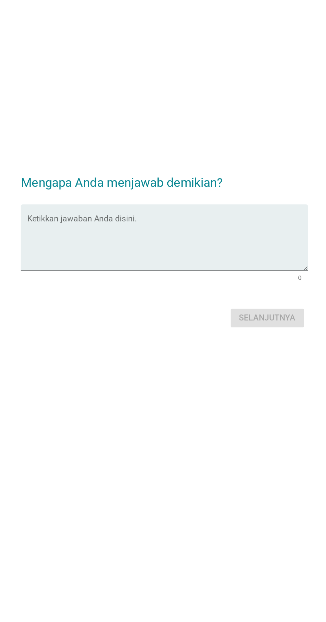
scroll to position [24, 0]
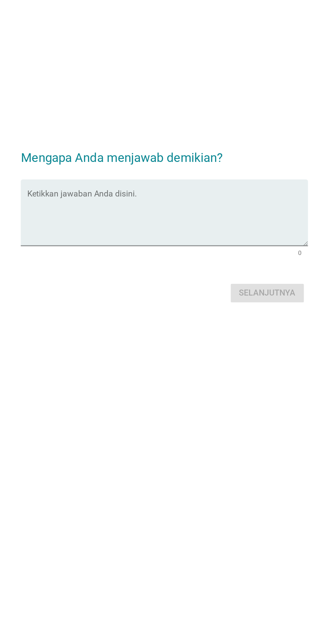
click at [214, 290] on textarea "Ketikkan jawaban Anda disini." at bounding box center [164, 292] width 181 height 35
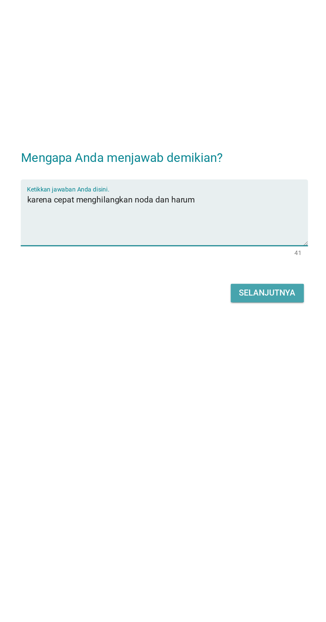
type textarea "karena cepat menghilangkan noda dan harum"
click at [241, 345] on div "Selanjutnya" at bounding box center [229, 341] width 37 height 8
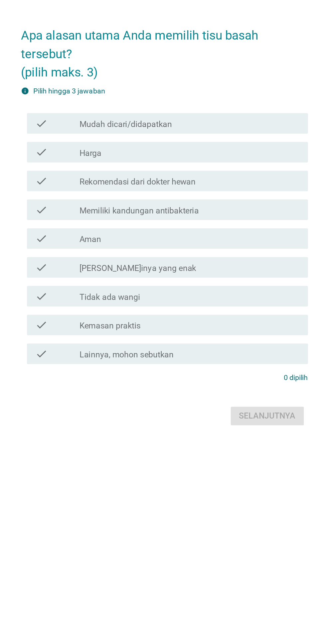
scroll to position [0, 0]
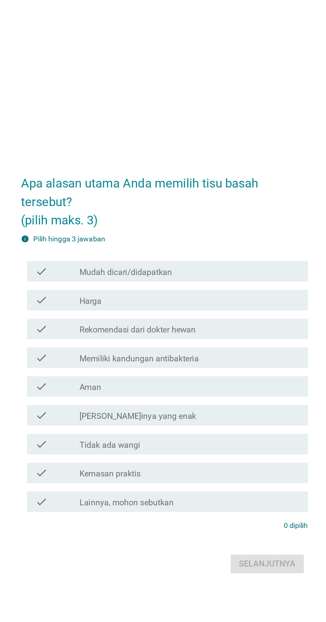
click at [226, 307] on div "check_box_outline_blank Memiliki kandungan antibakteria" at bounding box center [179, 303] width 142 height 8
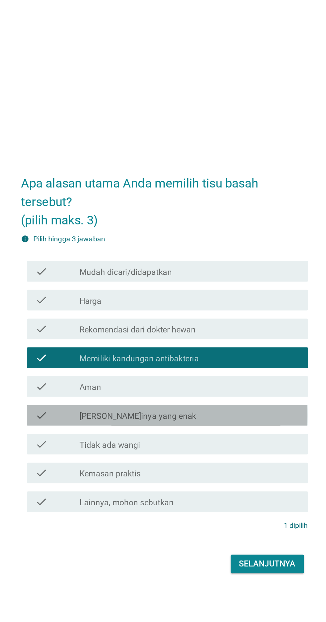
click at [200, 345] on div "check_box_outline_blank [PERSON_NAME]inya yang enak" at bounding box center [179, 341] width 142 height 8
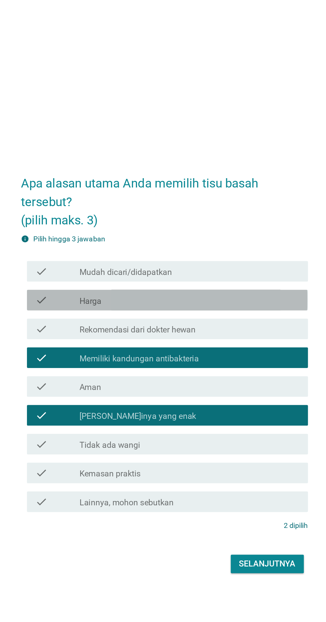
click at [213, 270] on div "check_box_outline_blank Harga" at bounding box center [179, 266] width 142 height 8
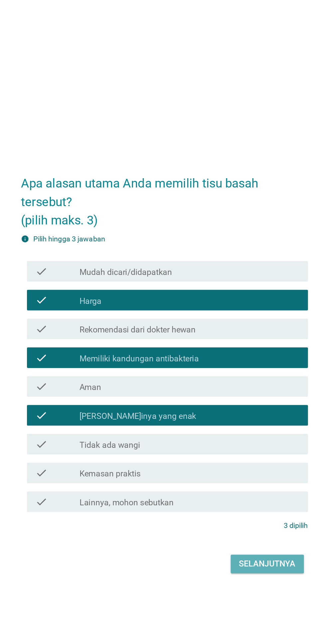
click at [243, 441] on div "Selanjutnya" at bounding box center [229, 437] width 37 height 8
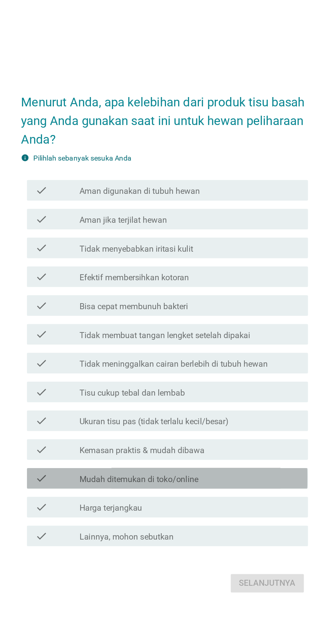
click at [212, 405] on div "check_box_outline_blank Mudah ditemukan di toko/online" at bounding box center [179, 401] width 142 height 8
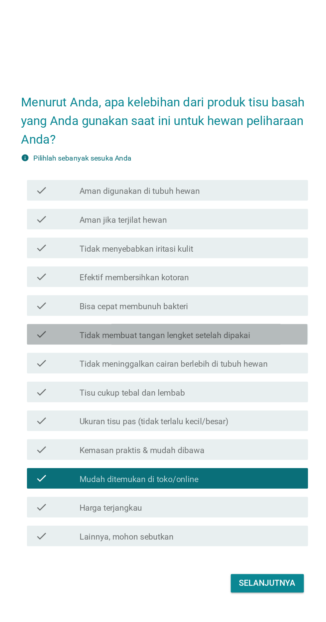
click at [234, 312] on div "check_box_outline_blank Tidak membuat tangan lengket setelah dipakai" at bounding box center [179, 308] width 142 height 8
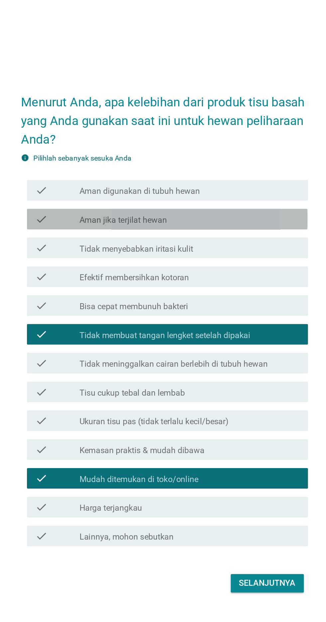
click at [233, 240] on div "check check_box_outline_blank Aman jika terjilat hewan" at bounding box center [164, 233] width 181 height 13
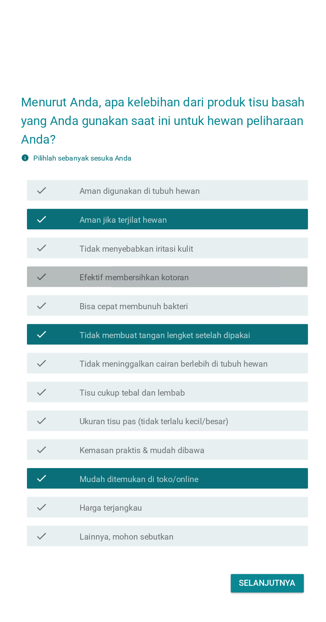
click at [241, 275] on div "check_box_outline_blank Efektif membersihkan kotoran" at bounding box center [179, 271] width 142 height 8
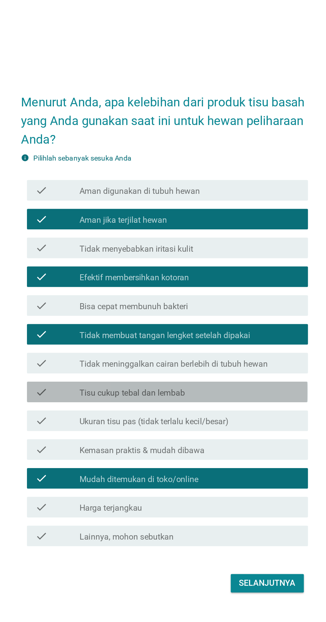
click at [205, 349] on div "check_box_outline_blank Tisu cukup tebal dan lembab" at bounding box center [179, 345] width 142 height 8
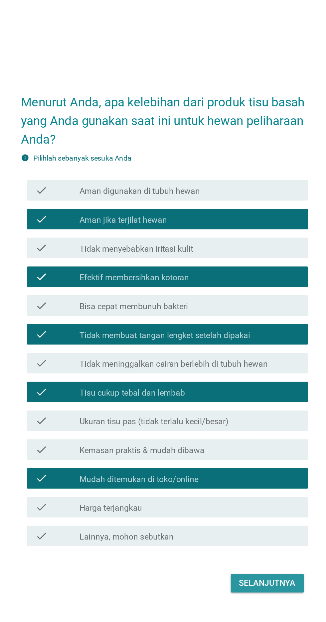
click at [239, 473] on div "Selanjutnya" at bounding box center [229, 469] width 37 height 8
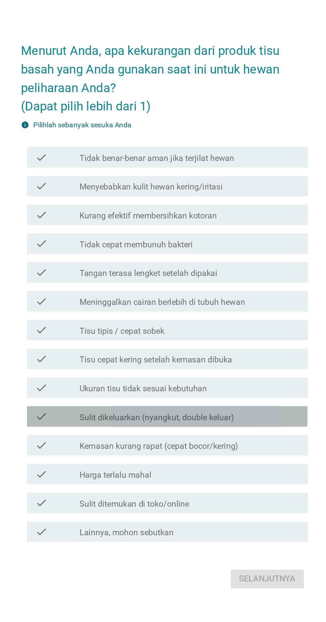
click at [206, 383] on label "Sulit dikeluarkan (nyangkut, double keluar)" at bounding box center [158, 380] width 100 height 7
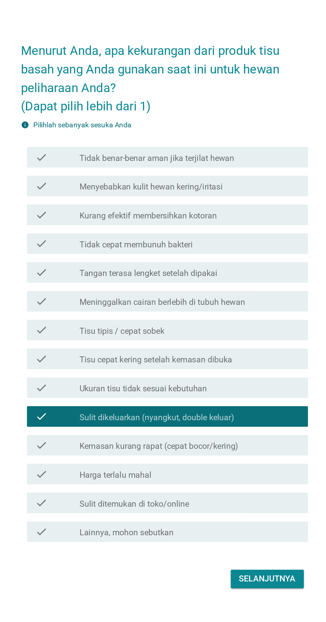
click at [221, 346] on div "check_box_outline_blank Tisu cepat kering setelah kemasan dibuka" at bounding box center [179, 342] width 142 height 8
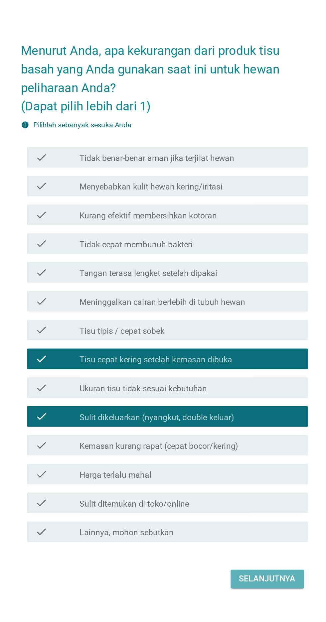
click at [238, 488] on div "Selanjutnya" at bounding box center [229, 484] width 37 height 8
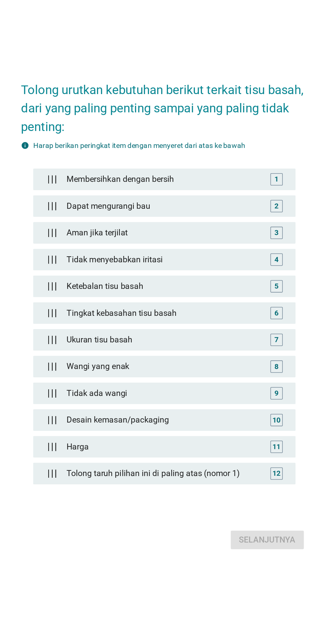
scroll to position [16, 0]
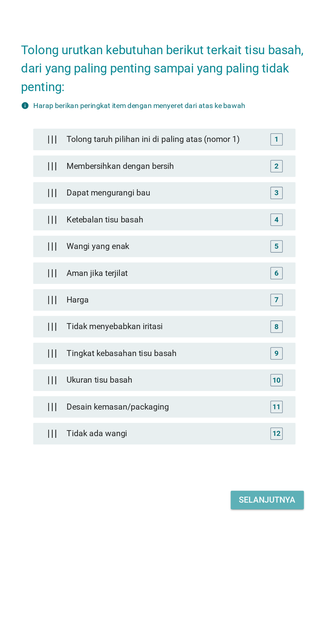
click at [244, 447] on div "Selanjutnya" at bounding box center [229, 443] width 37 height 8
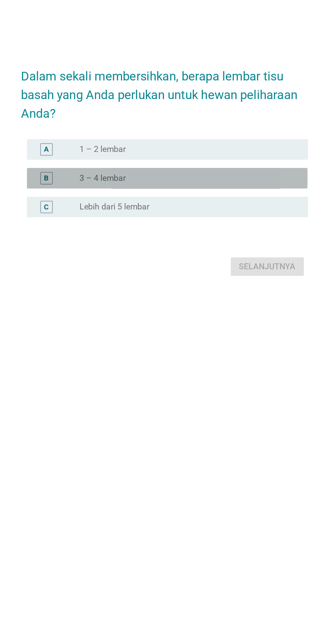
click at [220, 309] on div "B radio_button_unchecked 3 – 4 lembar" at bounding box center [164, 301] width 181 height 13
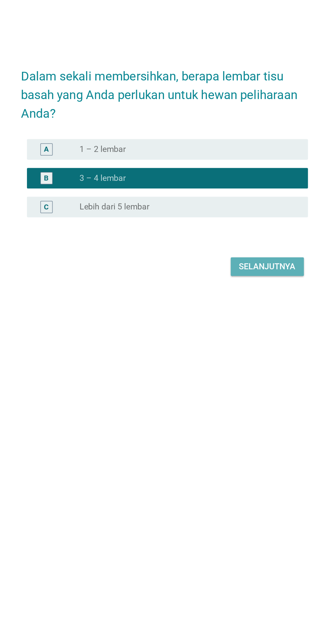
click at [228, 363] on div "Selanjutnya" at bounding box center [229, 359] width 37 height 8
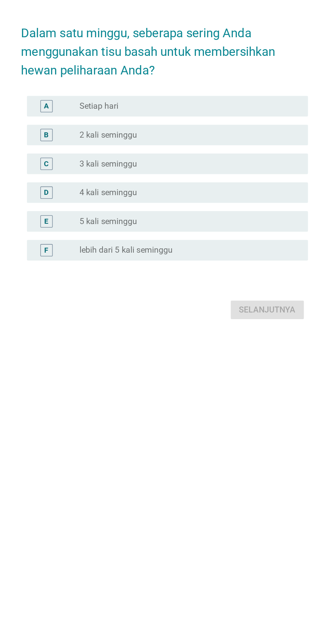
scroll to position [0, 0]
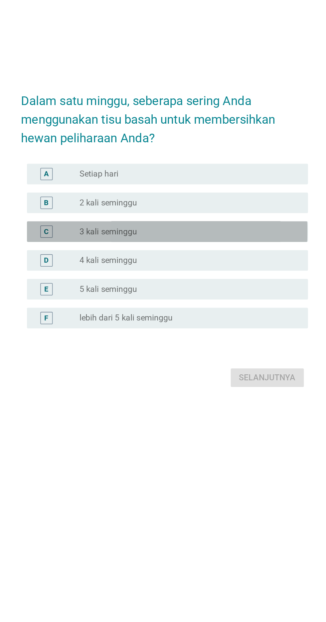
click at [209, 315] on div "C radio_button_unchecked 3 kali seminggu" at bounding box center [164, 308] width 181 height 13
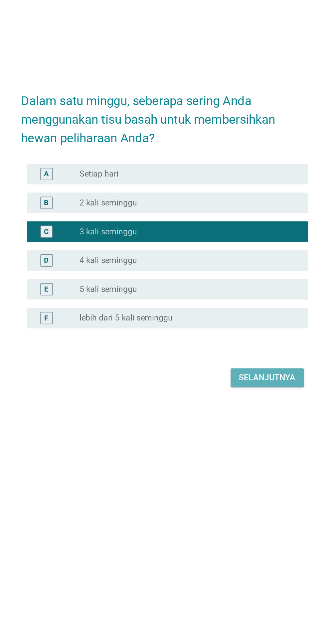
click at [245, 409] on button "Selanjutnya" at bounding box center [229, 403] width 47 height 12
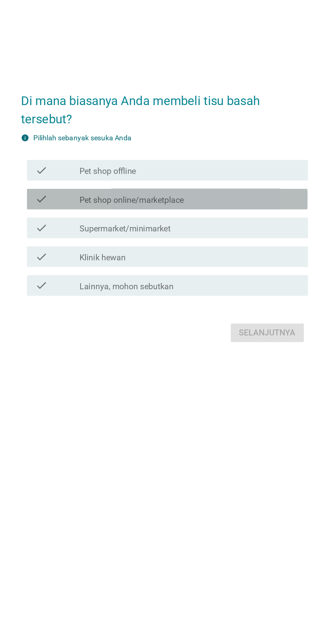
click at [211, 292] on div "check_box_outline_blank Pet shop online/marketplace" at bounding box center [179, 288] width 142 height 8
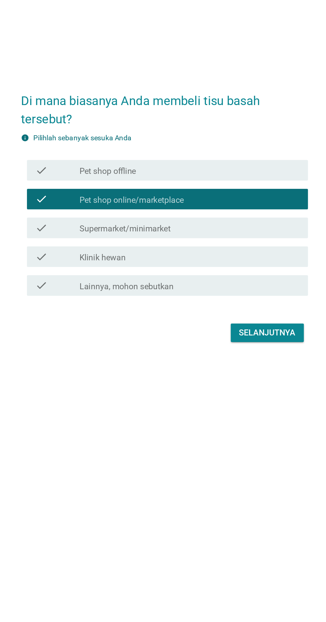
click at [235, 273] on div "check_box_outline_blank Pet shop offline" at bounding box center [179, 269] width 142 height 8
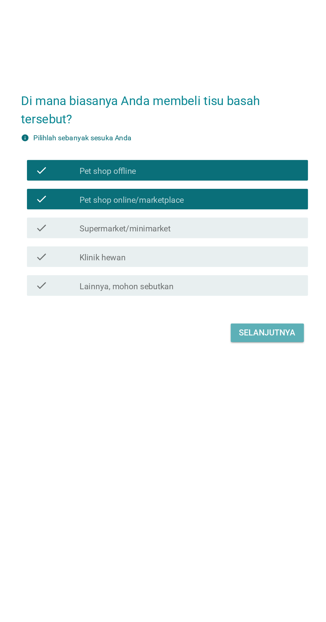
click at [221, 378] on div "Selanjutnya" at bounding box center [229, 374] width 37 height 8
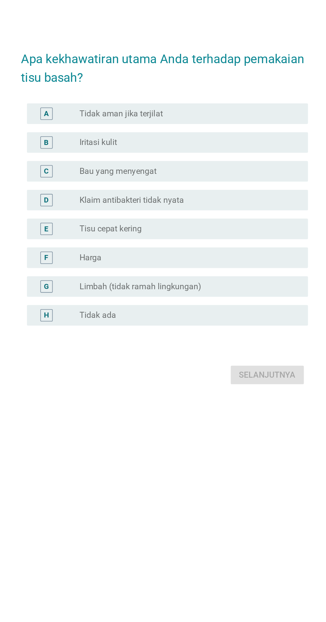
scroll to position [0, 0]
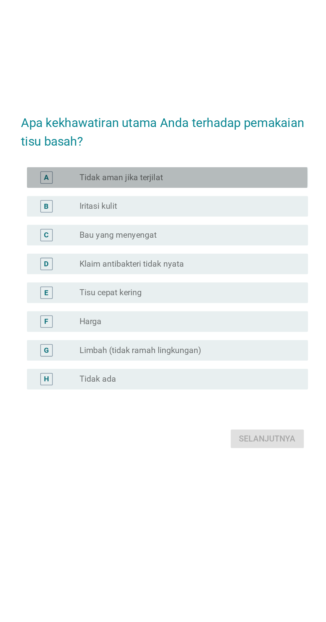
click at [232, 254] on div "A radio_button_unchecked Tidak aman jika terjilat" at bounding box center [164, 246] width 181 height 13
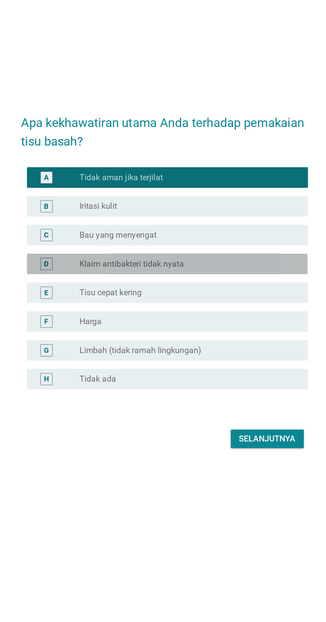
click at [227, 306] on div "radio_button_unchecked Klaim antibakteri tidak nyata" at bounding box center [176, 302] width 137 height 7
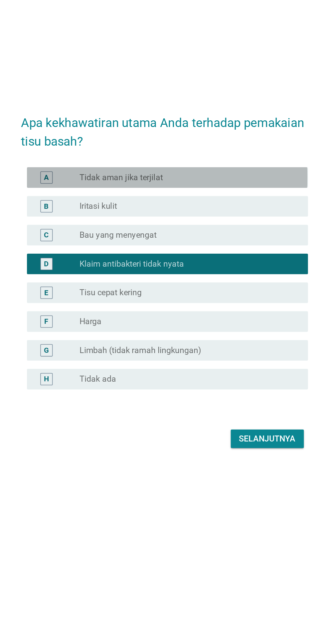
click at [232, 251] on div "radio_button_unchecked Tidak aman jika terjilat" at bounding box center [179, 247] width 142 height 8
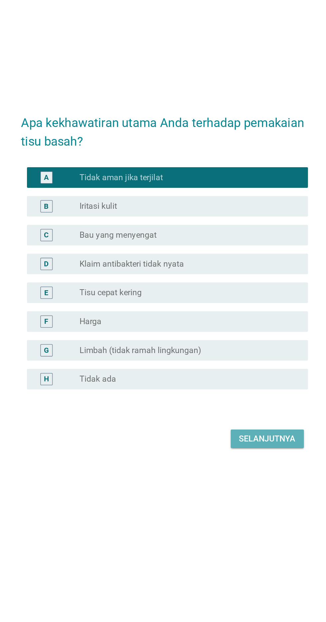
click at [237, 420] on div "Selanjutnya" at bounding box center [229, 416] width 37 height 8
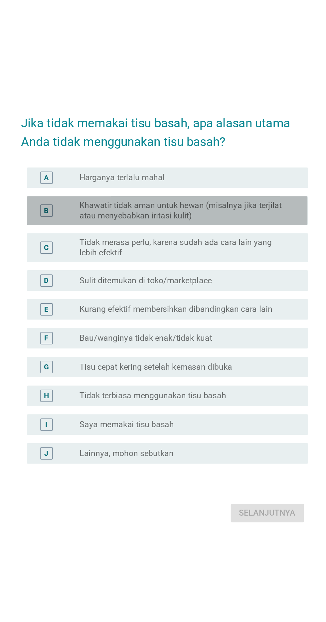
click at [255, 254] on div "B radio_button_unchecked Khawatir tidak aman untuk hewan (misalnya jika terjila…" at bounding box center [164, 244] width 181 height 19
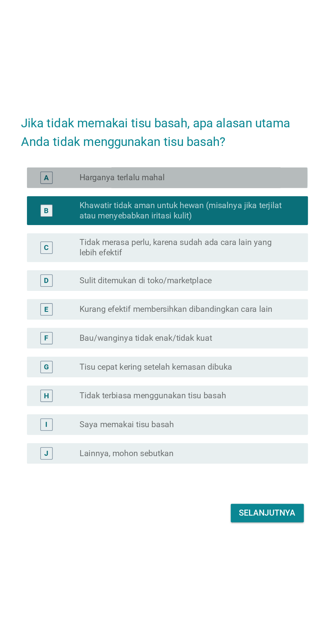
click at [248, 226] on div "radio_button_unchecked Harganya terlalu mahal" at bounding box center [179, 223] width 142 height 7
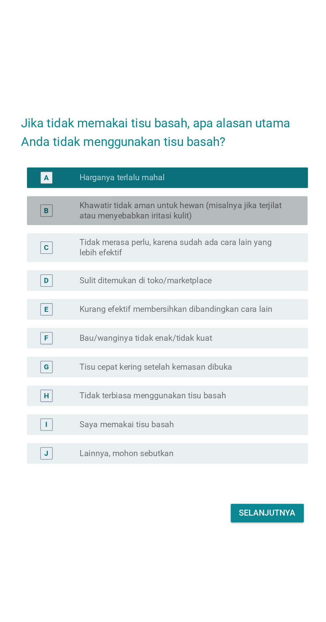
click at [244, 251] on label "Khawatir tidak aman untuk hewan (misalnya jika terjilat atau menyebabkan iritas…" at bounding box center [176, 244] width 137 height 13
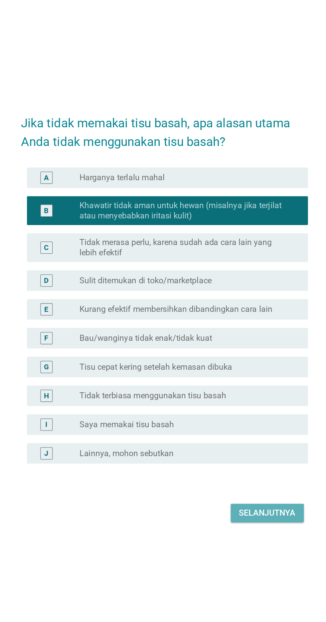
click at [240, 444] on div "Selanjutnya" at bounding box center [229, 440] width 37 height 8
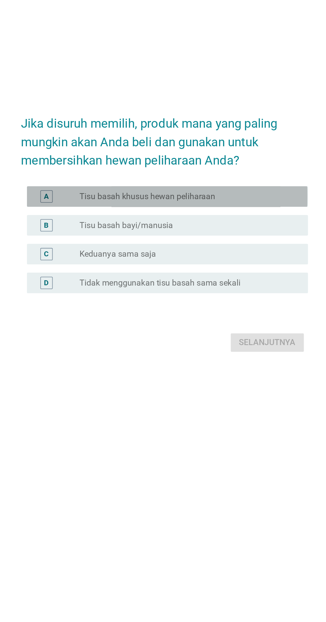
click at [226, 281] on div "A radio_button_unchecked Tisu basah khusus hewan peliharaan" at bounding box center [164, 273] width 181 height 13
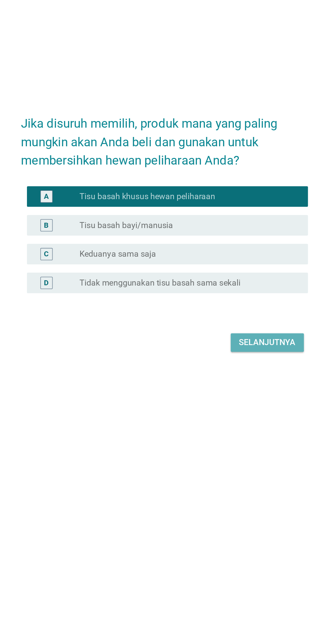
click at [228, 373] on div "Selanjutnya" at bounding box center [229, 369] width 37 height 8
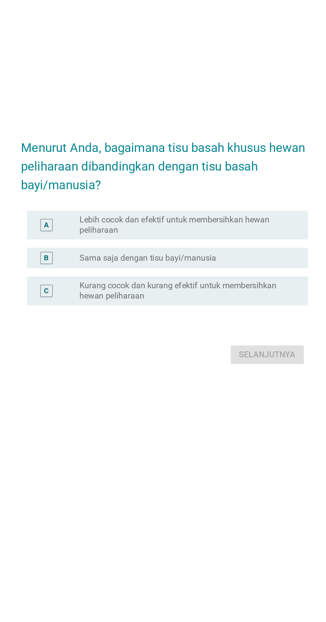
click at [238, 299] on label "Lebih cocok dan efektif untuk membersihkan hewan peliharaan" at bounding box center [176, 292] width 137 height 13
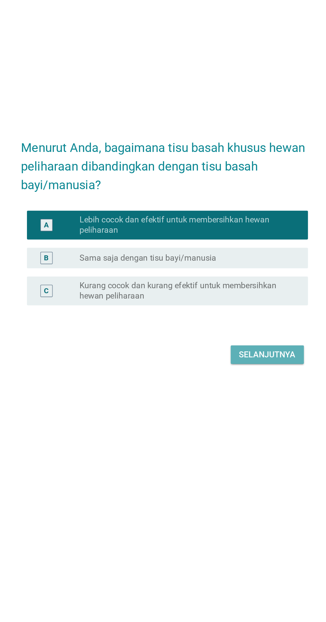
click at [230, 381] on div "Selanjutnya" at bounding box center [229, 377] width 37 height 8
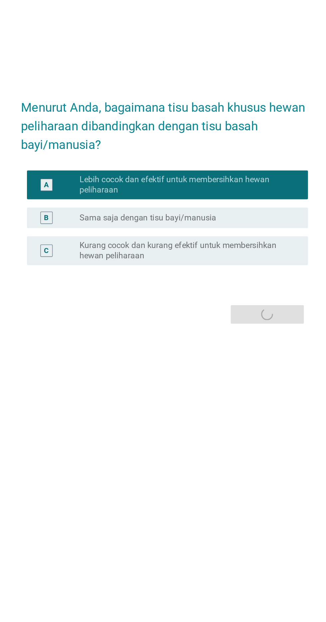
scroll to position [0, 0]
